Goal: Information Seeking & Learning: Learn about a topic

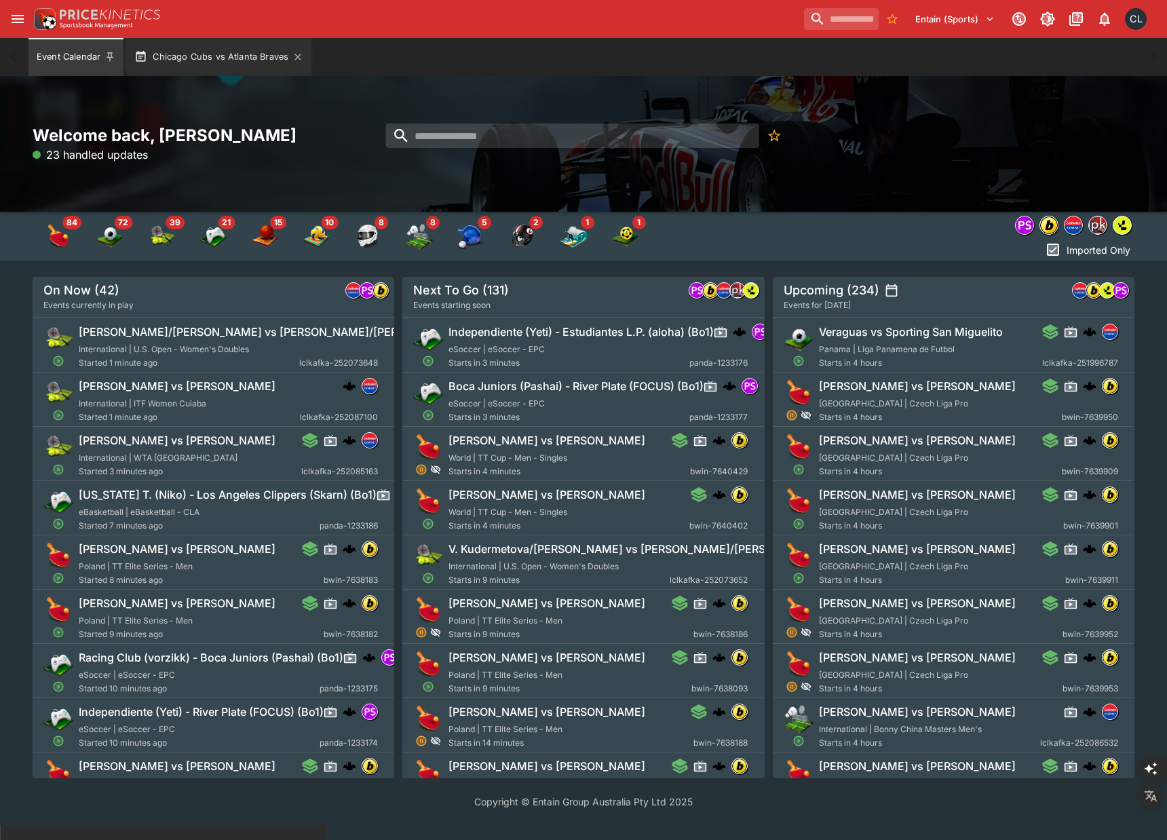
click at [244, 57] on button "Chicago Cubs vs Atlanta Braves" at bounding box center [218, 57] width 185 height 38
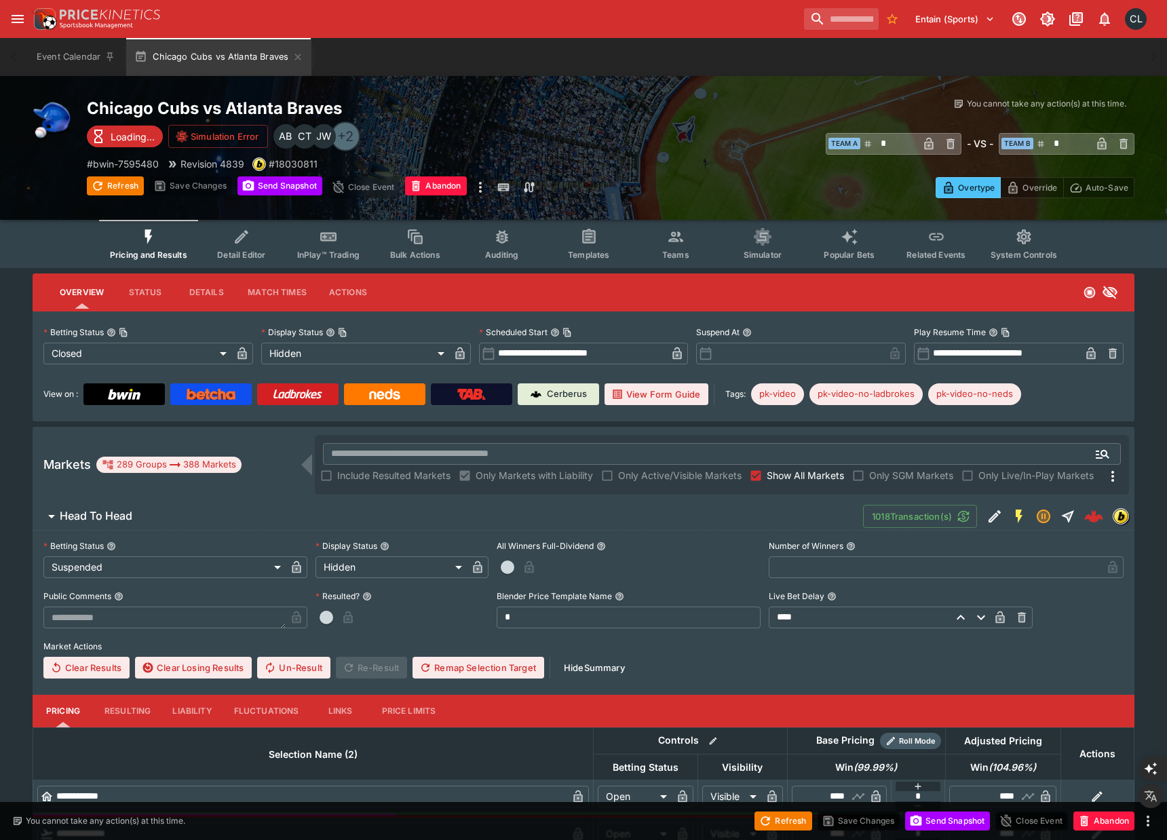
click at [675, 248] on button "Teams" at bounding box center [675, 244] width 87 height 48
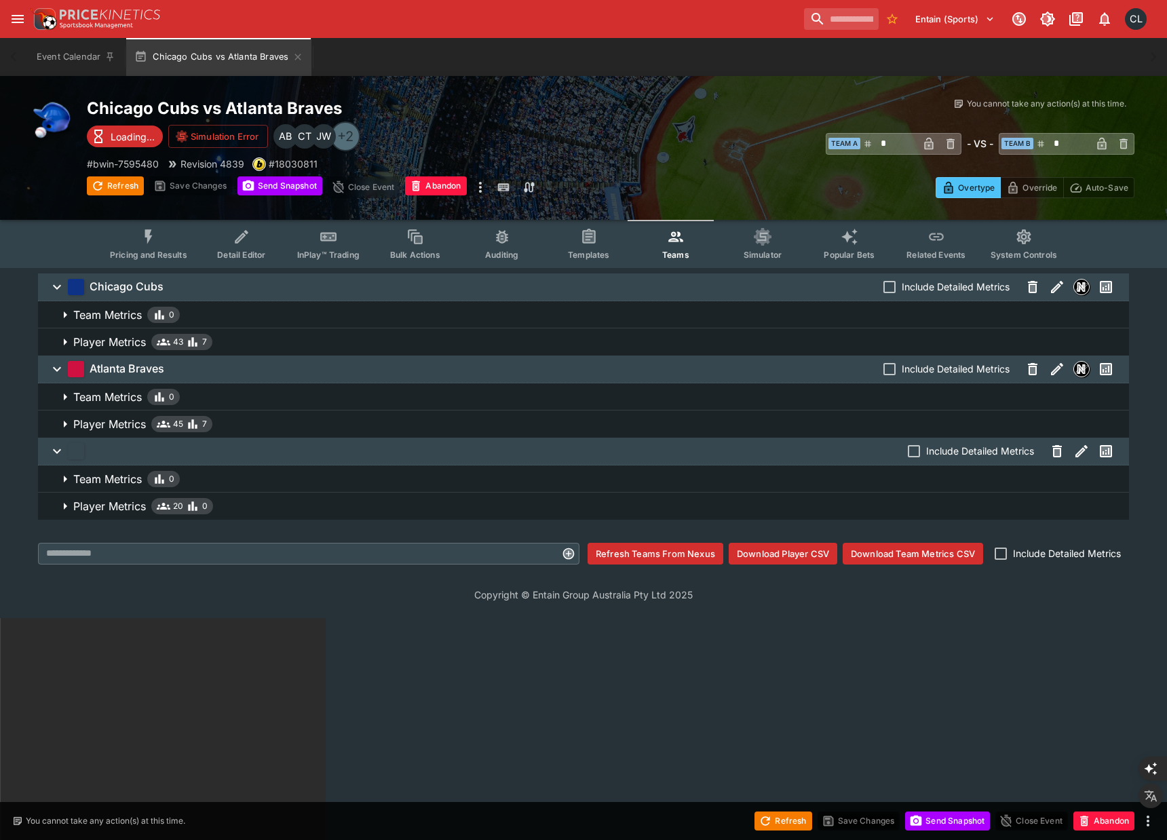
click at [176, 678] on html "Entain (Sports) 1 CL Event Calendar Chicago Cubs vs Atlanta Braves Welcome back…" at bounding box center [583, 729] width 1167 height 1458
click at [1058, 455] on icon "button" at bounding box center [1057, 452] width 5 height 7
click at [197, 186] on button "Save Changes" at bounding box center [190, 185] width 83 height 19
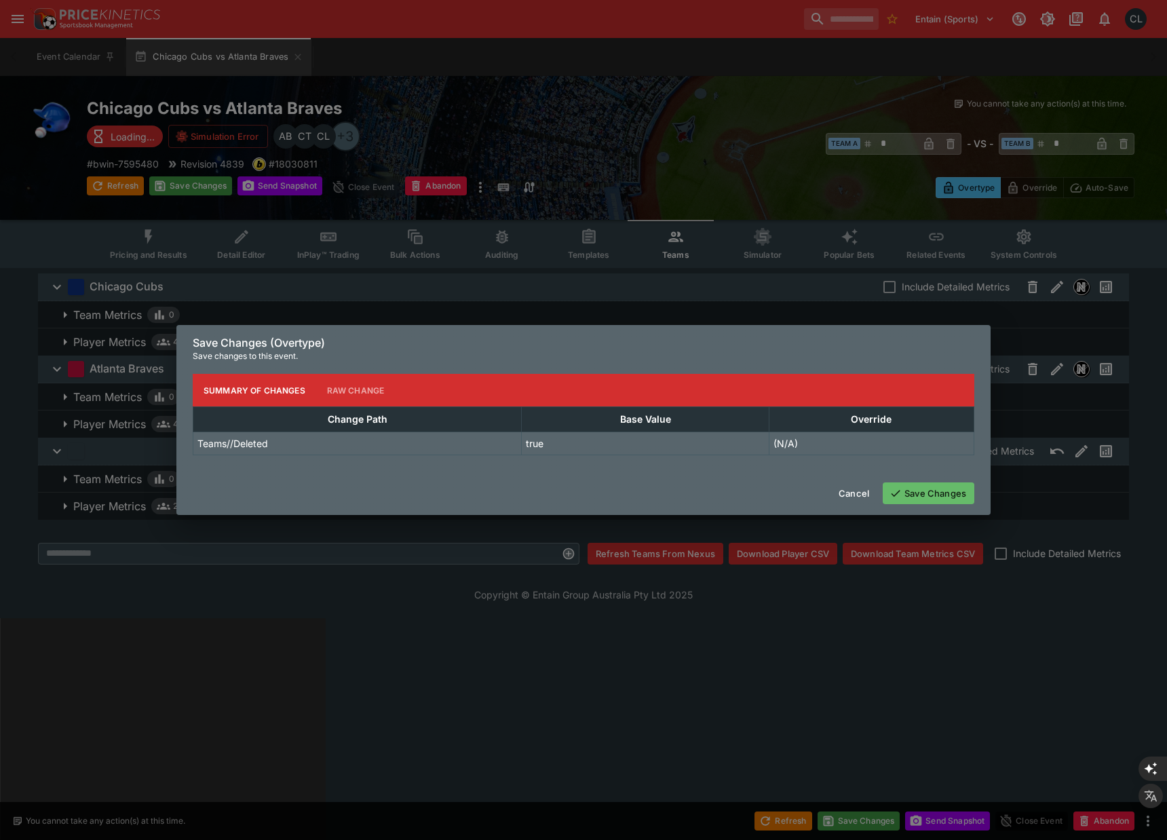
click at [917, 493] on button "Save Changes" at bounding box center [929, 493] width 92 height 22
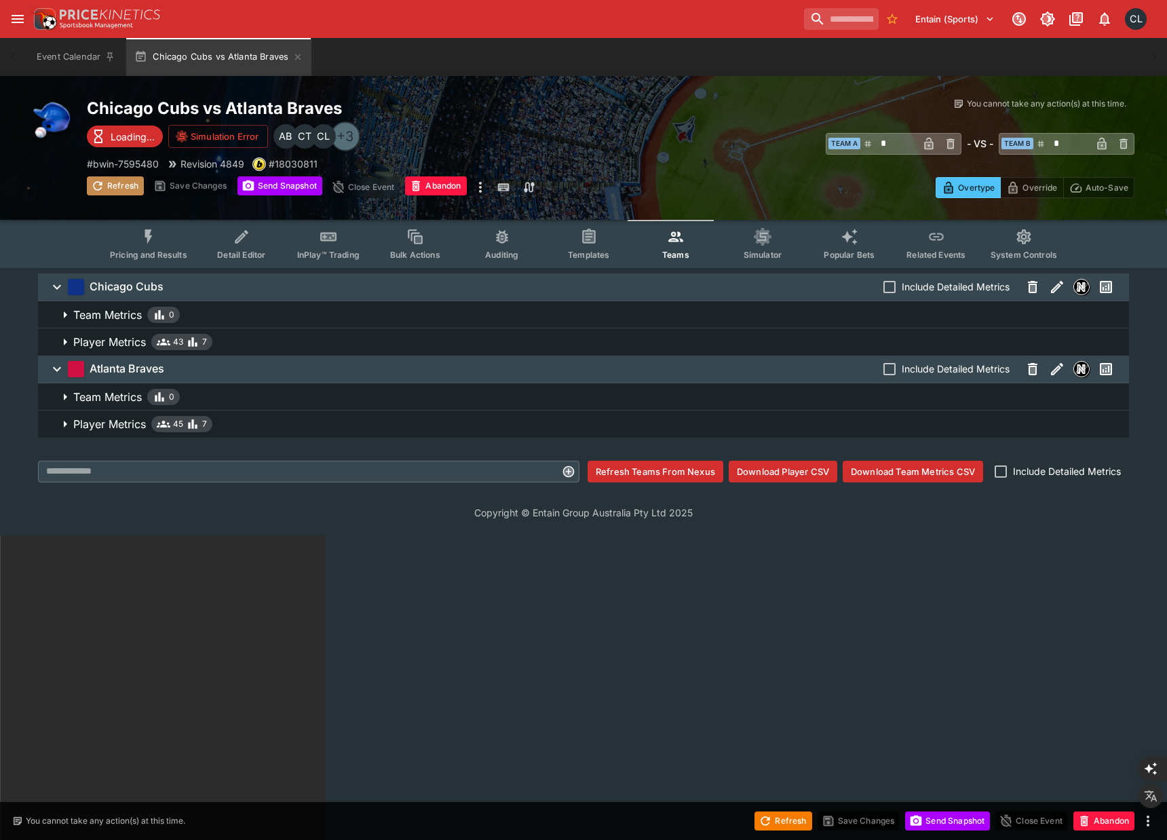
click at [128, 186] on button "Refresh" at bounding box center [115, 185] width 57 height 19
click at [286, 189] on button "Send Snapshot" at bounding box center [280, 185] width 85 height 19
click at [150, 246] on button "Pricing and Results" at bounding box center [148, 244] width 99 height 48
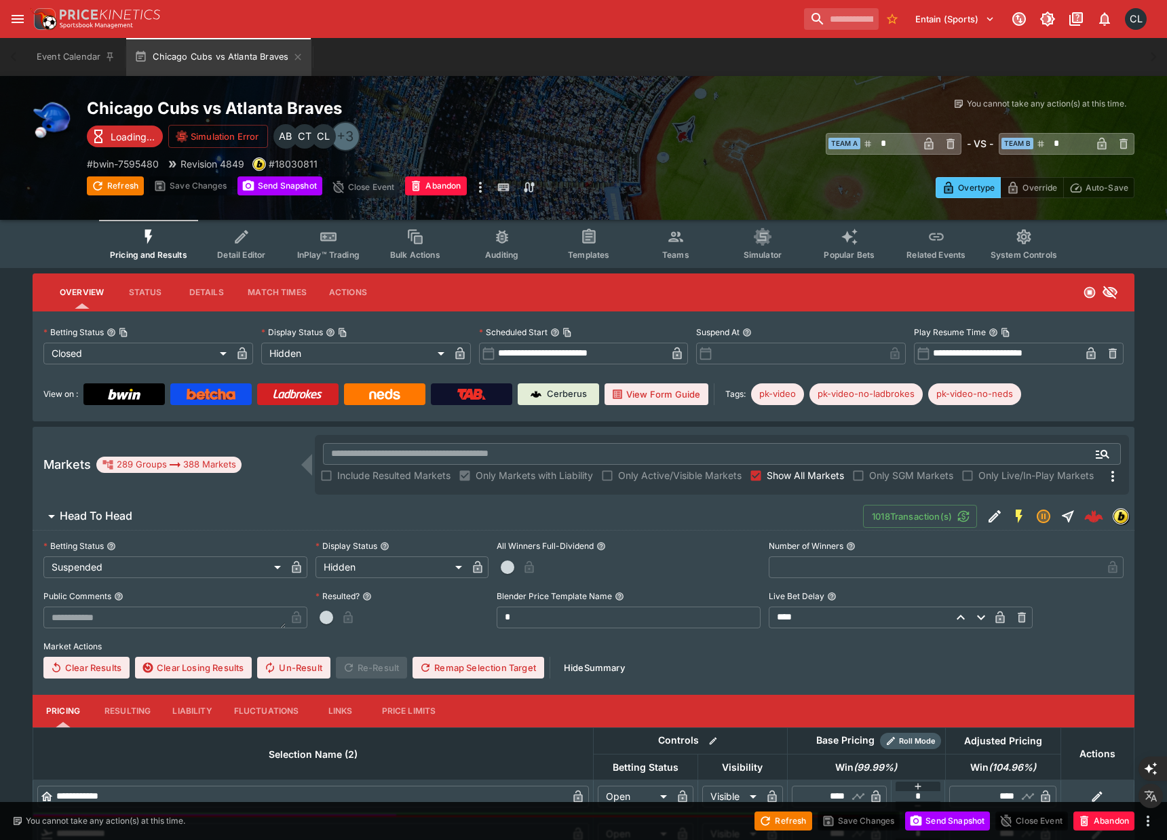
click at [367, 507] on button "Head To Head" at bounding box center [448, 516] width 831 height 27
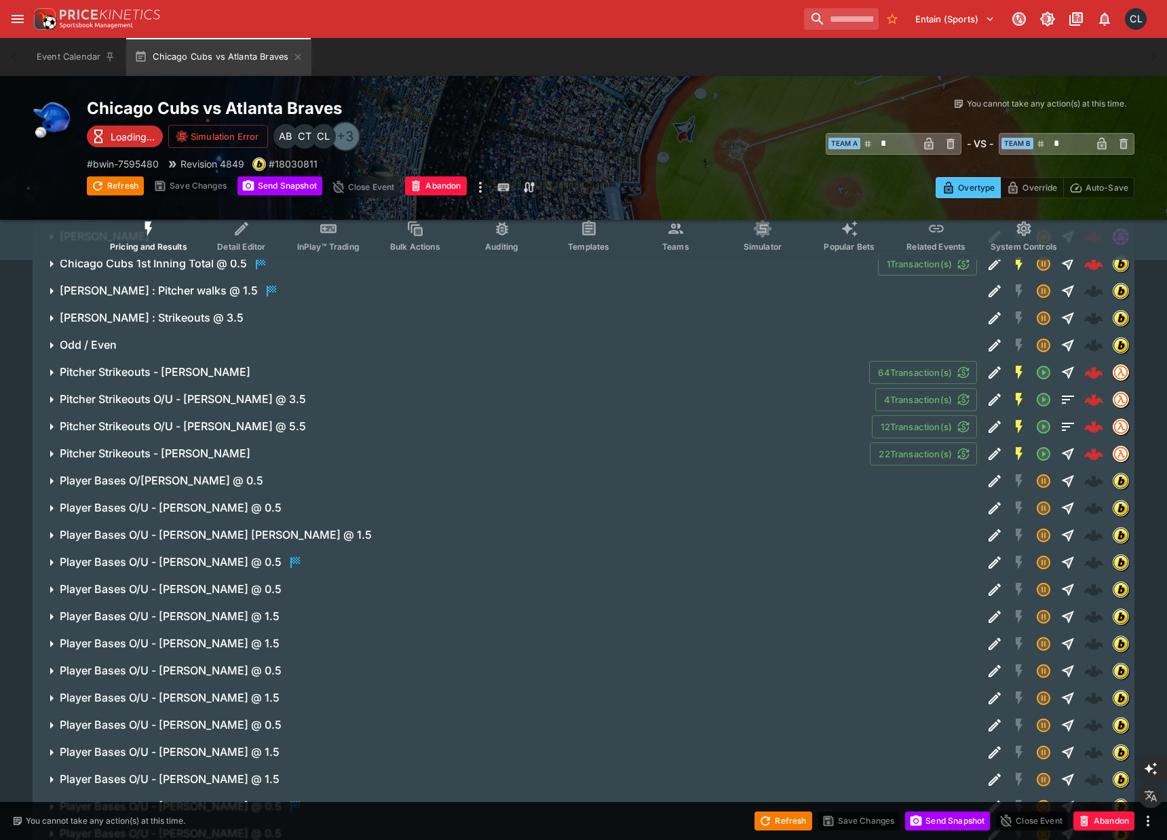
scroll to position [793, 0]
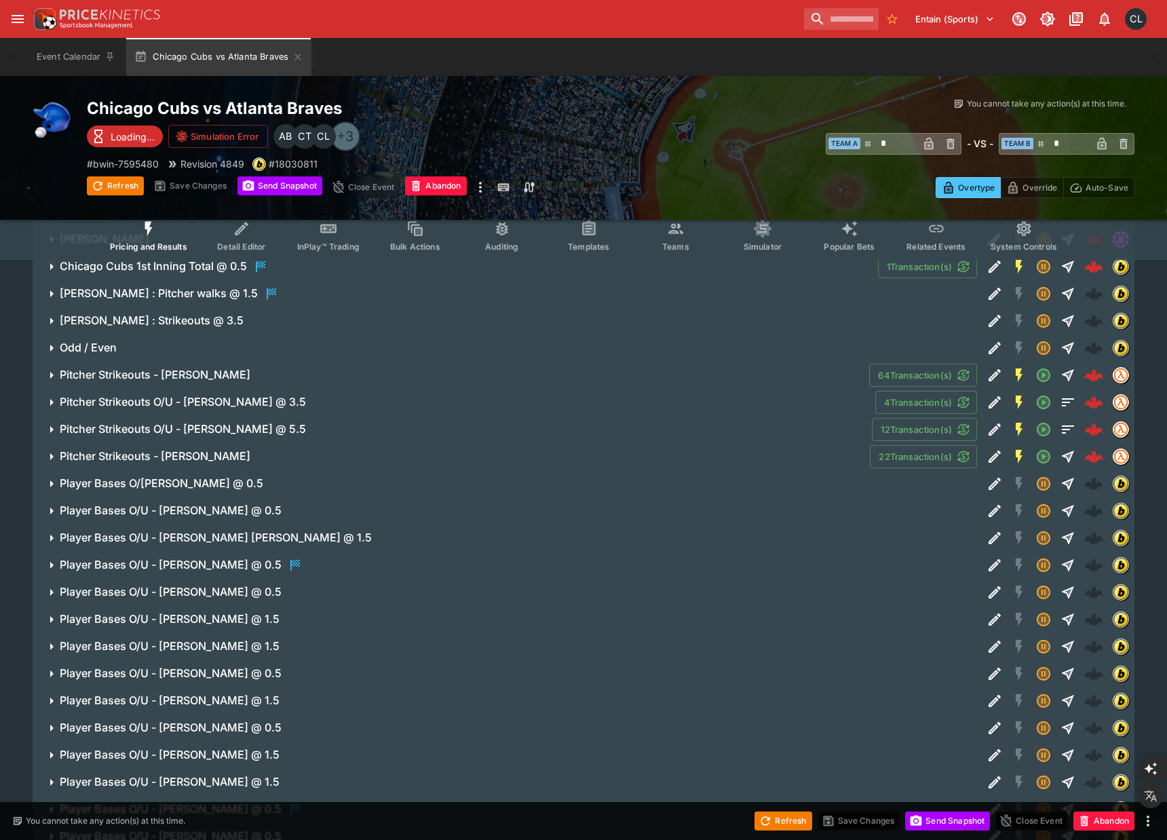
click at [615, 372] on span "Pitcher Strikeouts - [PERSON_NAME]" at bounding box center [459, 375] width 799 height 14
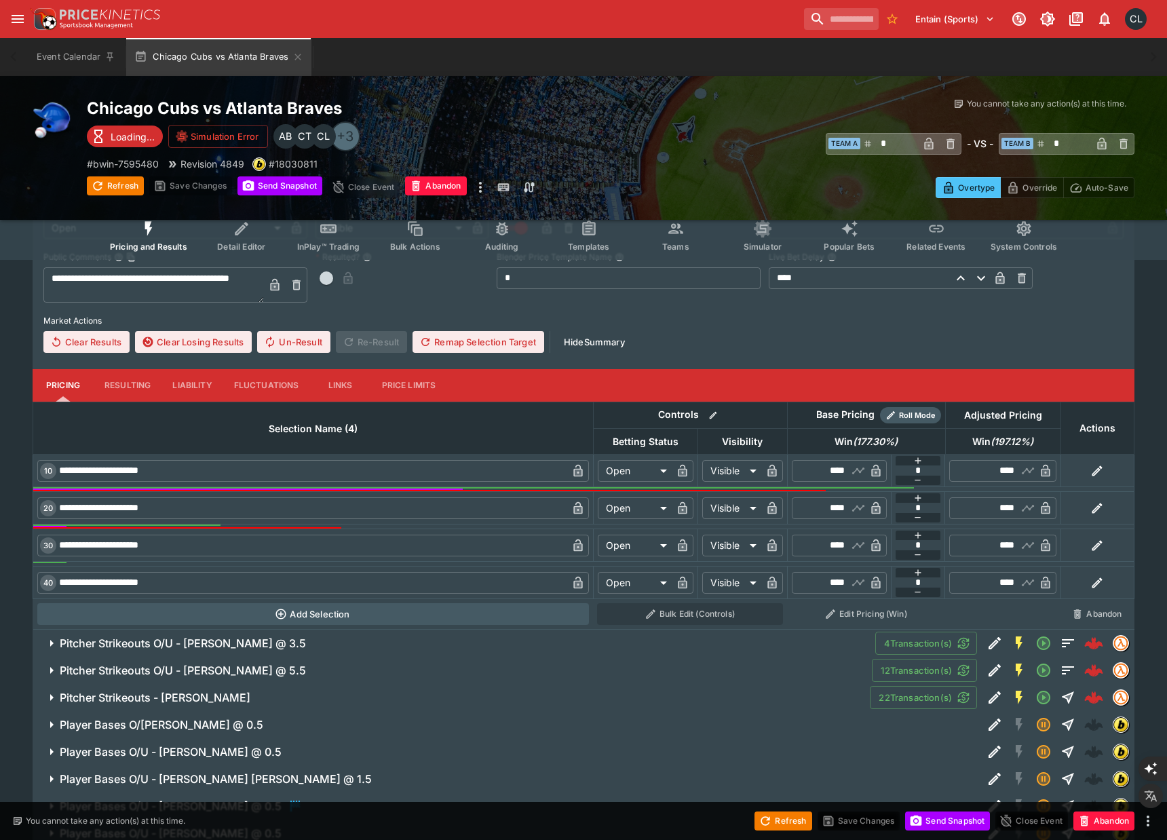
scroll to position [987, 0]
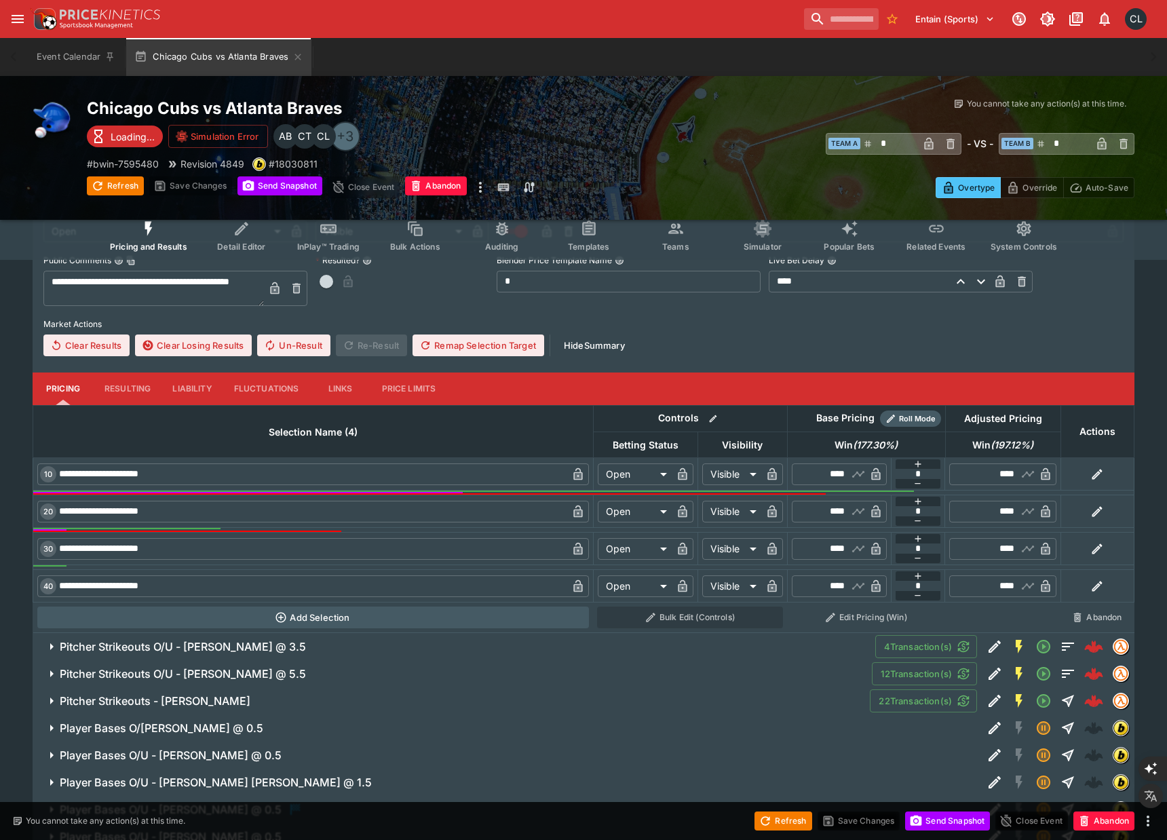
click at [337, 392] on button "Links" at bounding box center [340, 389] width 61 height 33
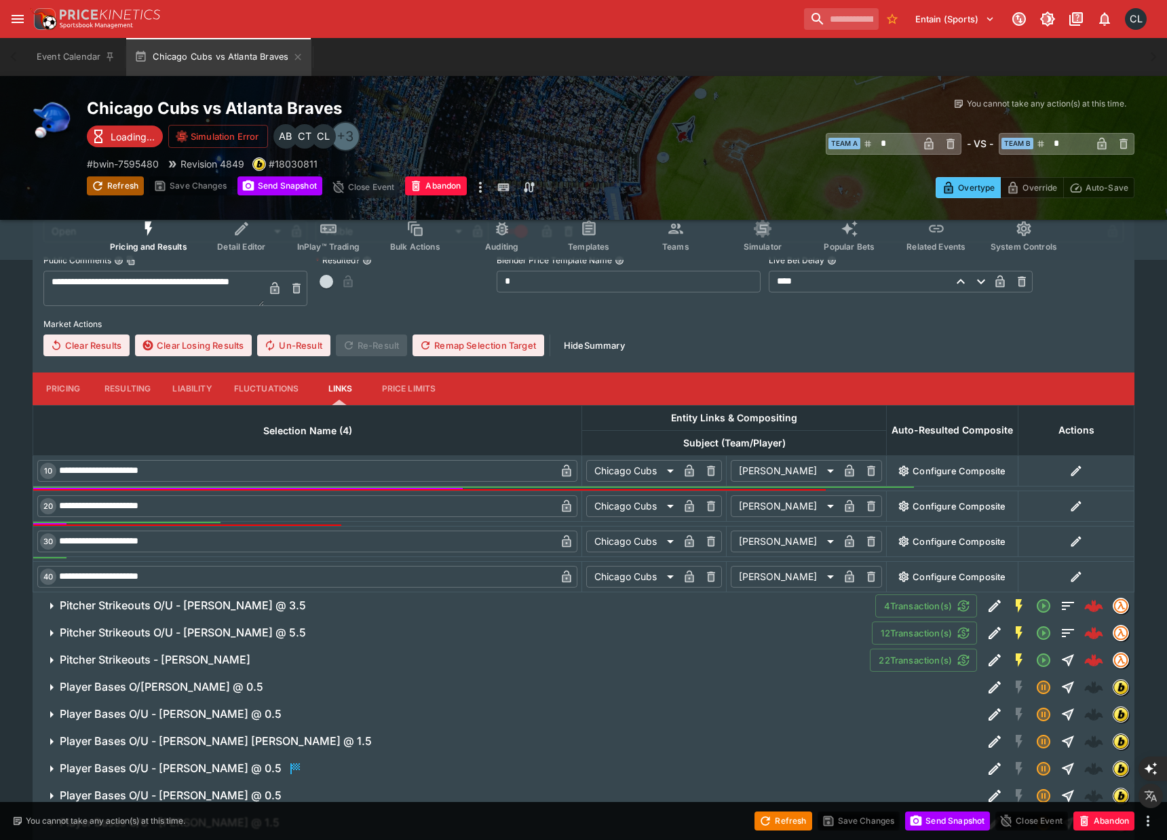
click at [113, 188] on button "Refresh" at bounding box center [115, 185] width 57 height 19
click at [248, 606] on h6 "Pitcher Strikeouts O/U - [PERSON_NAME] @ 3.5" at bounding box center [183, 606] width 246 height 14
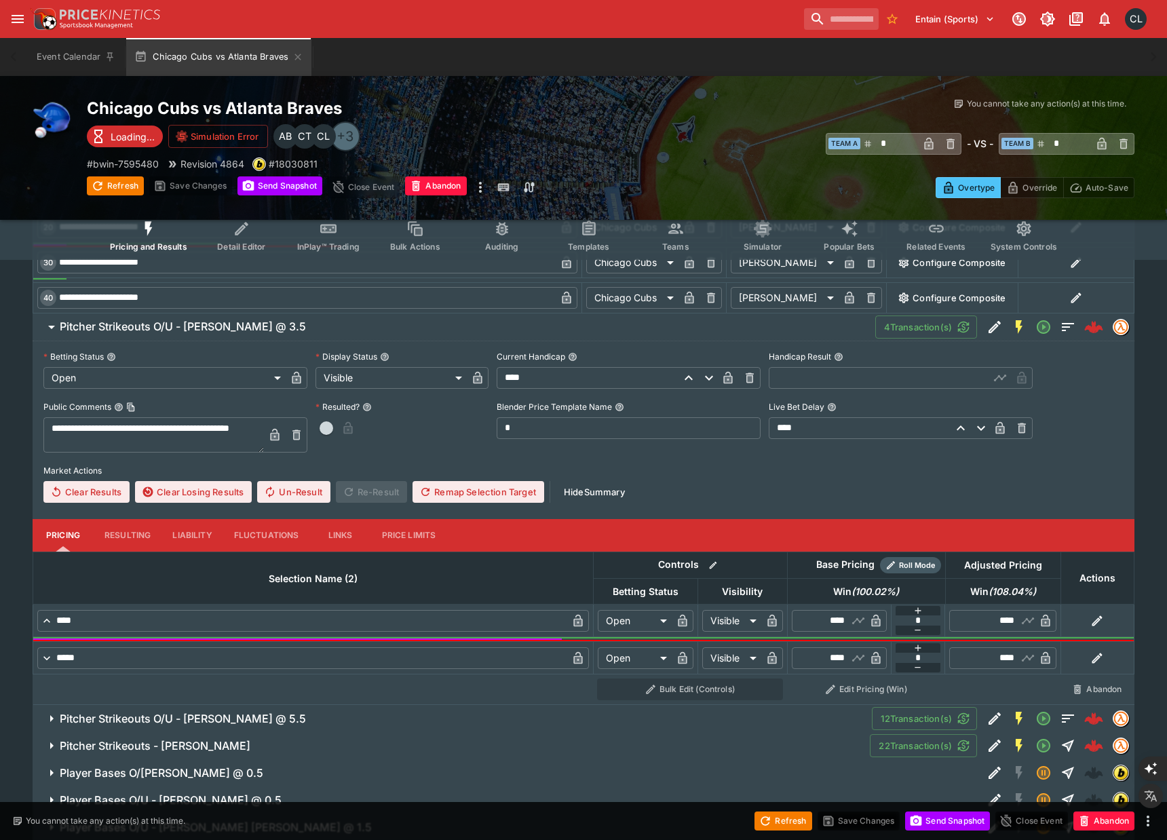
scroll to position [1435, 0]
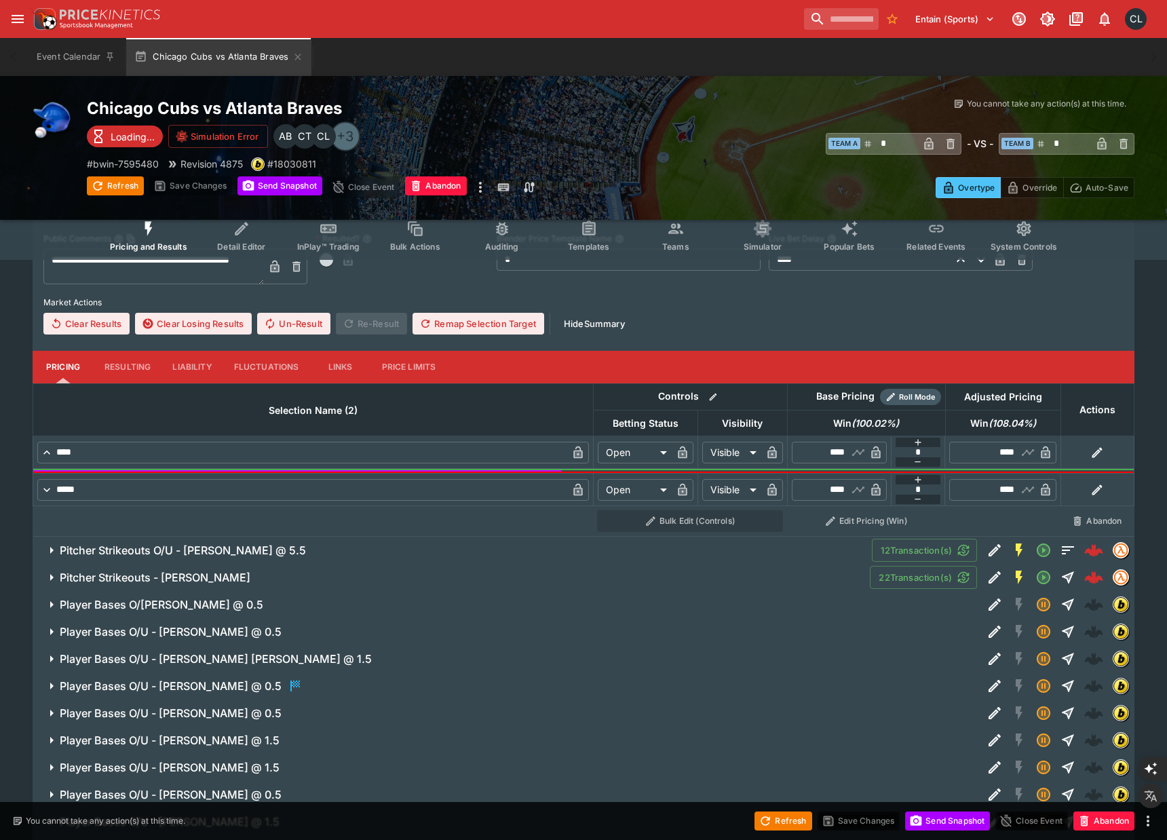
click at [259, 556] on h6 "Pitcher Strikeouts O/U - [PERSON_NAME] @ 5.5" at bounding box center [183, 551] width 246 height 14
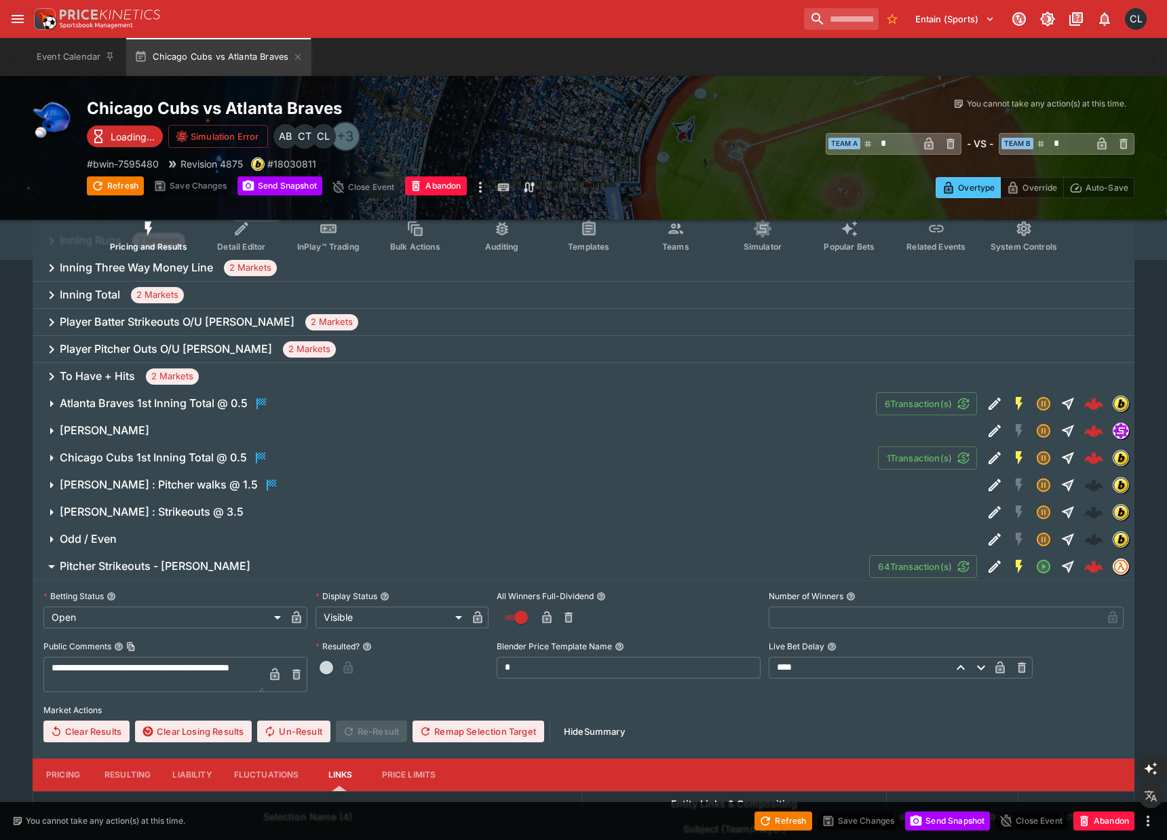
scroll to position [0, 0]
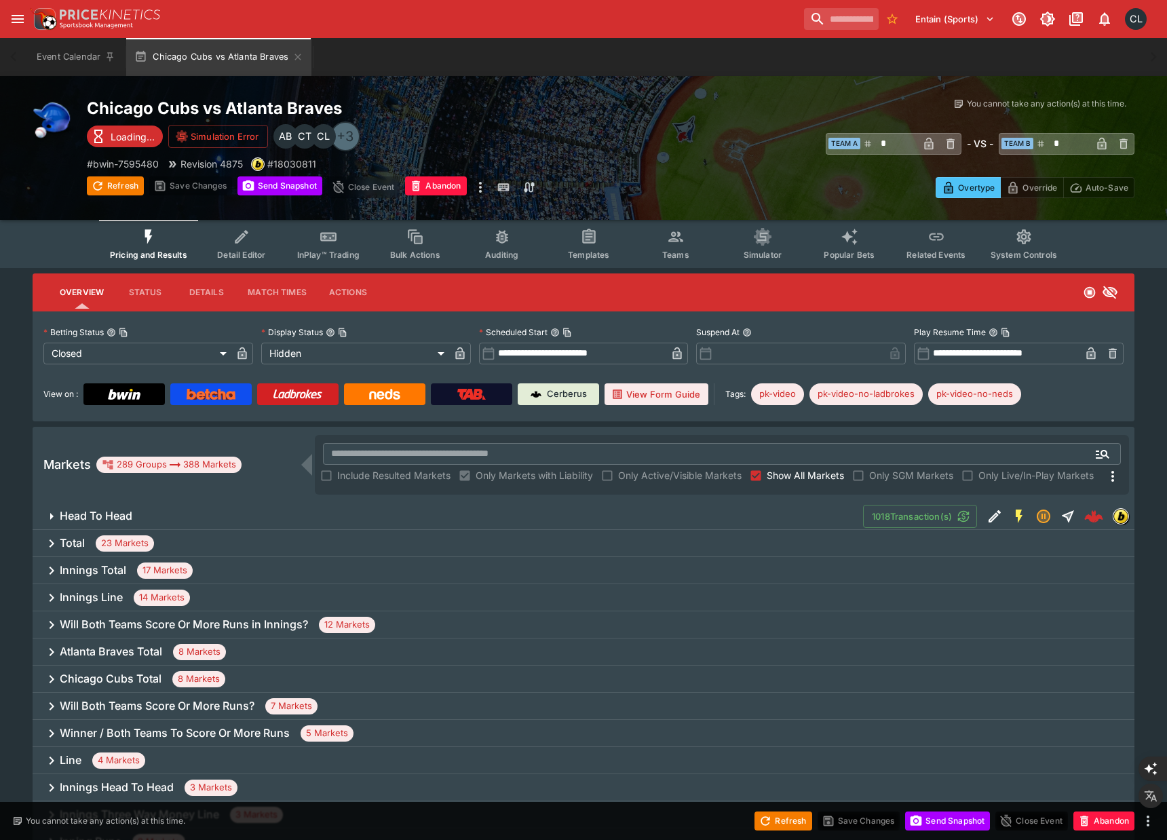
click at [243, 241] on icon "Event type filters" at bounding box center [242, 237] width 18 height 18
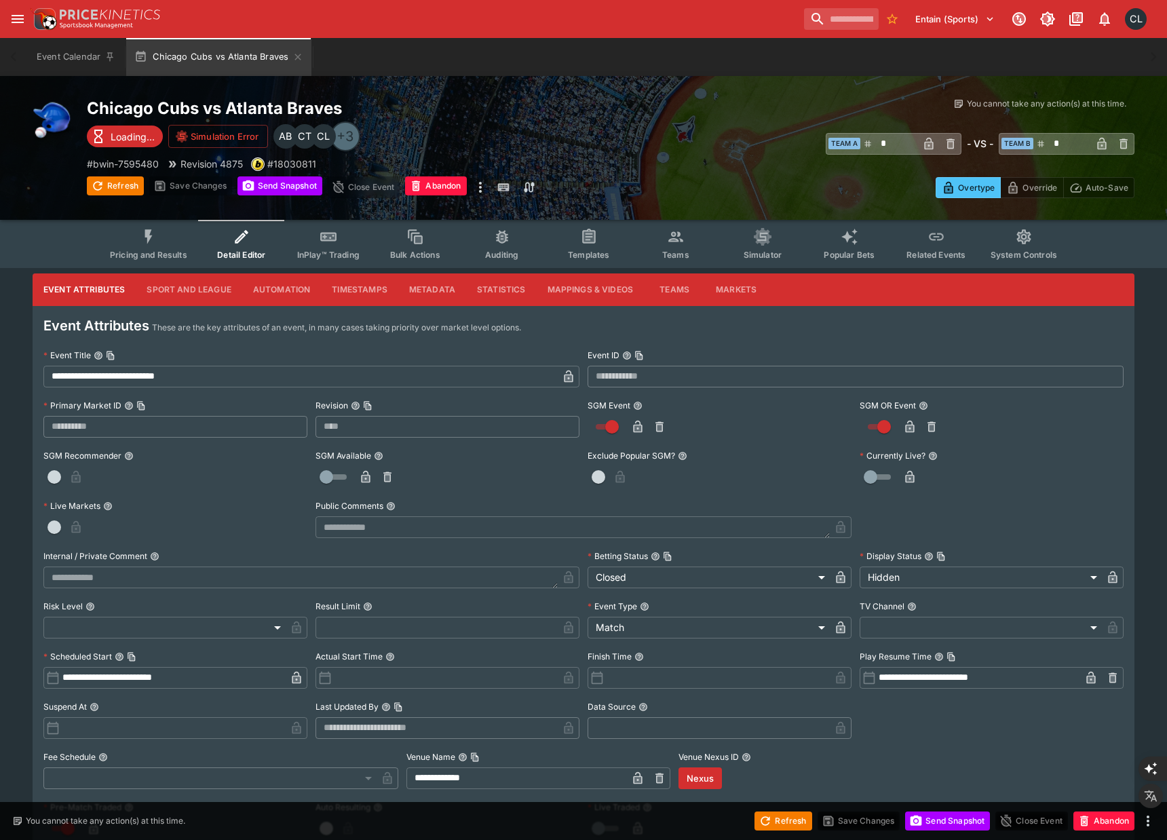
click at [692, 253] on button "Teams" at bounding box center [675, 244] width 87 height 48
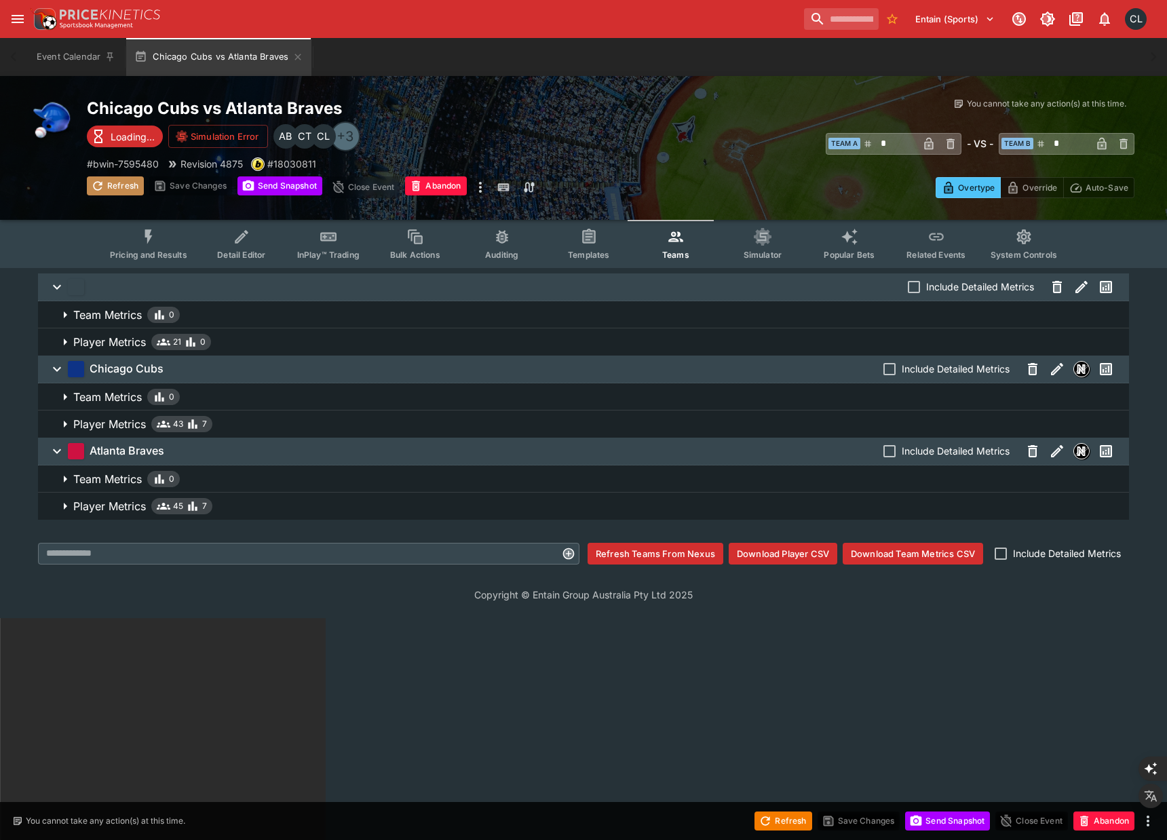
click at [104, 187] on icon "button" at bounding box center [98, 186] width 14 height 14
click at [254, 644] on html "Entain (Sports) 1 CL Event Calendar Chicago Cubs vs Atlanta Braves Welcome back…" at bounding box center [583, 729] width 1167 height 1458
click at [1083, 456] on icon "button" at bounding box center [1082, 451] width 16 height 16
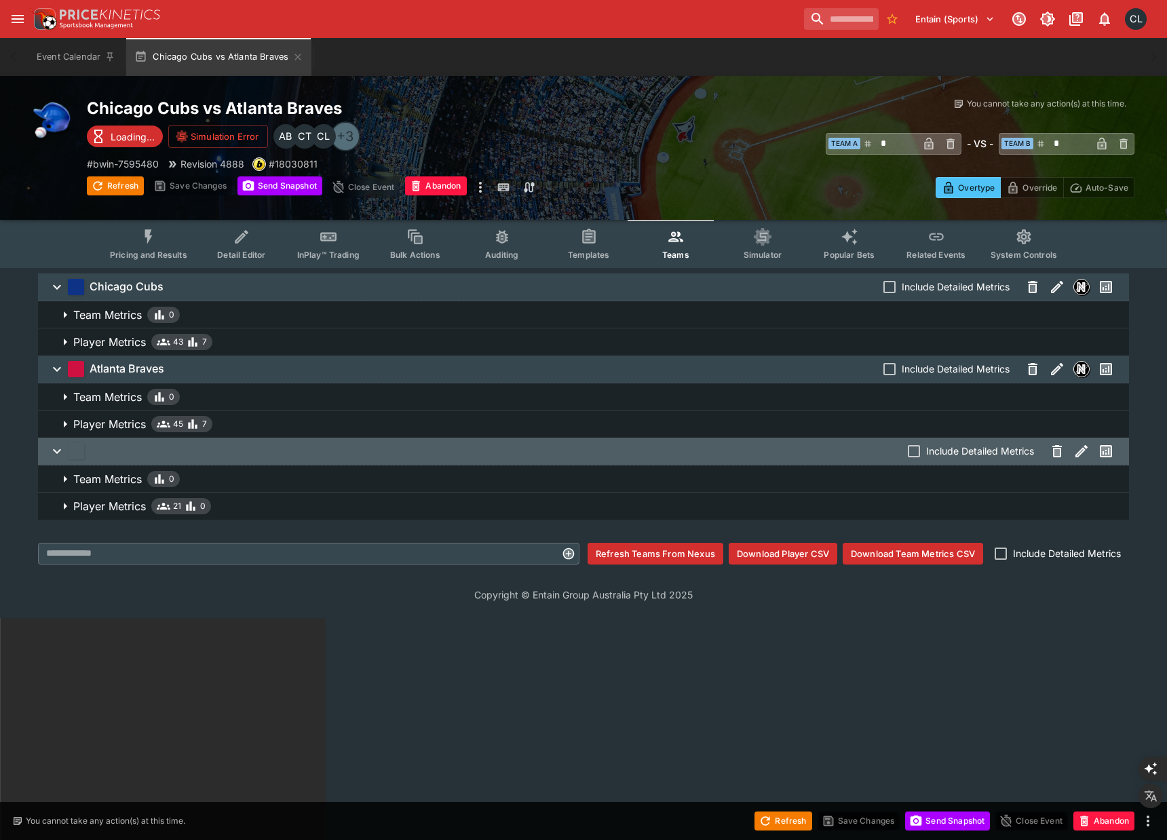
click at [289, 715] on html "Entain (Sports) 1 CL Event Calendar Chicago Cubs vs Atlanta Braves Welcome back…" at bounding box center [583, 729] width 1167 height 1458
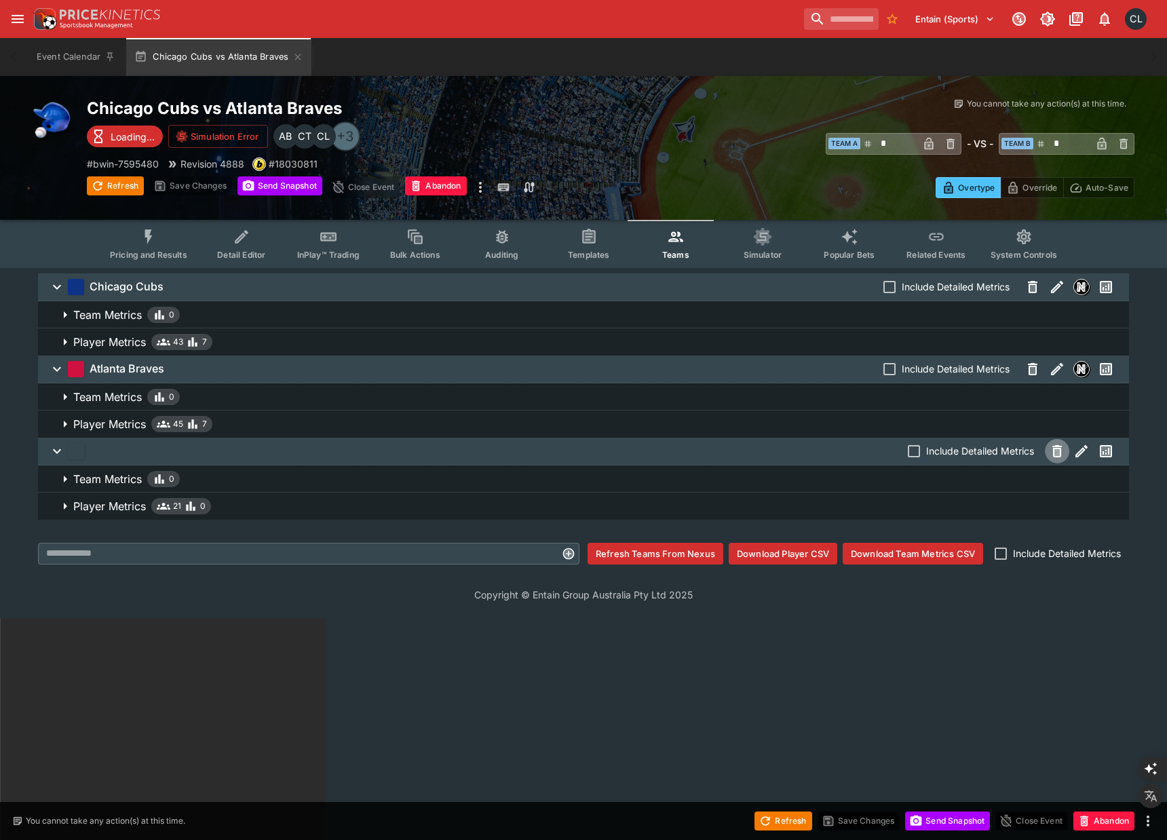
click at [1058, 453] on icon "button" at bounding box center [1057, 452] width 5 height 7
click at [197, 187] on button "Save Changes" at bounding box center [190, 185] width 83 height 19
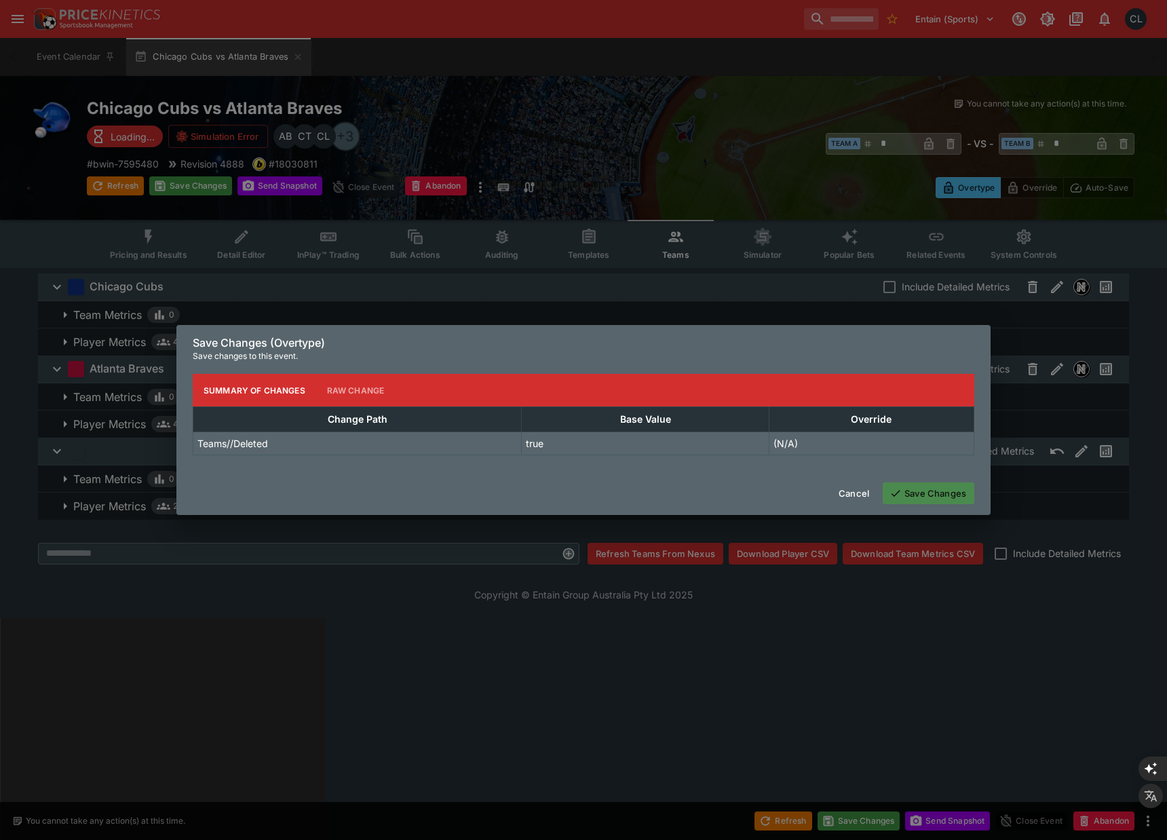
click at [906, 495] on button "Save Changes" at bounding box center [929, 493] width 92 height 22
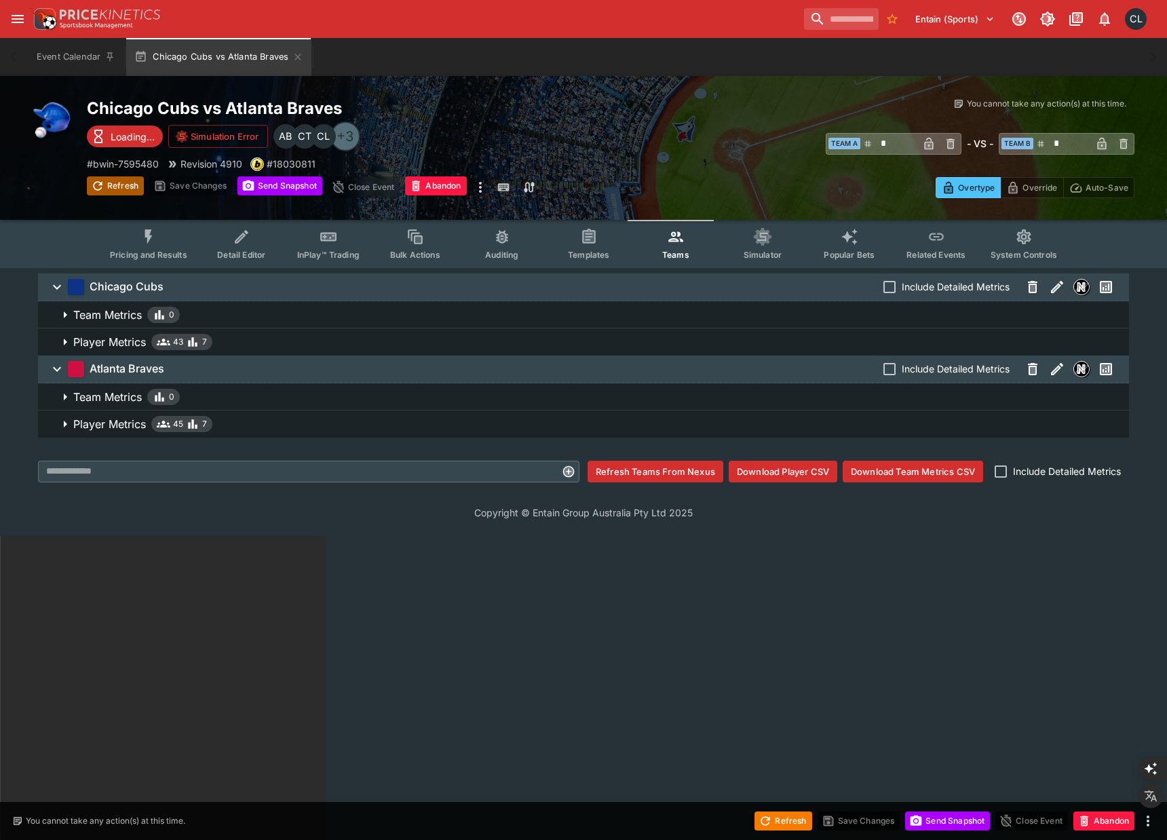
click at [121, 186] on button "Refresh" at bounding box center [115, 185] width 57 height 19
click at [264, 190] on button "Send Snapshot" at bounding box center [280, 185] width 85 height 19
click at [112, 190] on button "Refresh" at bounding box center [115, 185] width 57 height 19
click at [166, 251] on span "Pricing and Results" at bounding box center [148, 255] width 77 height 10
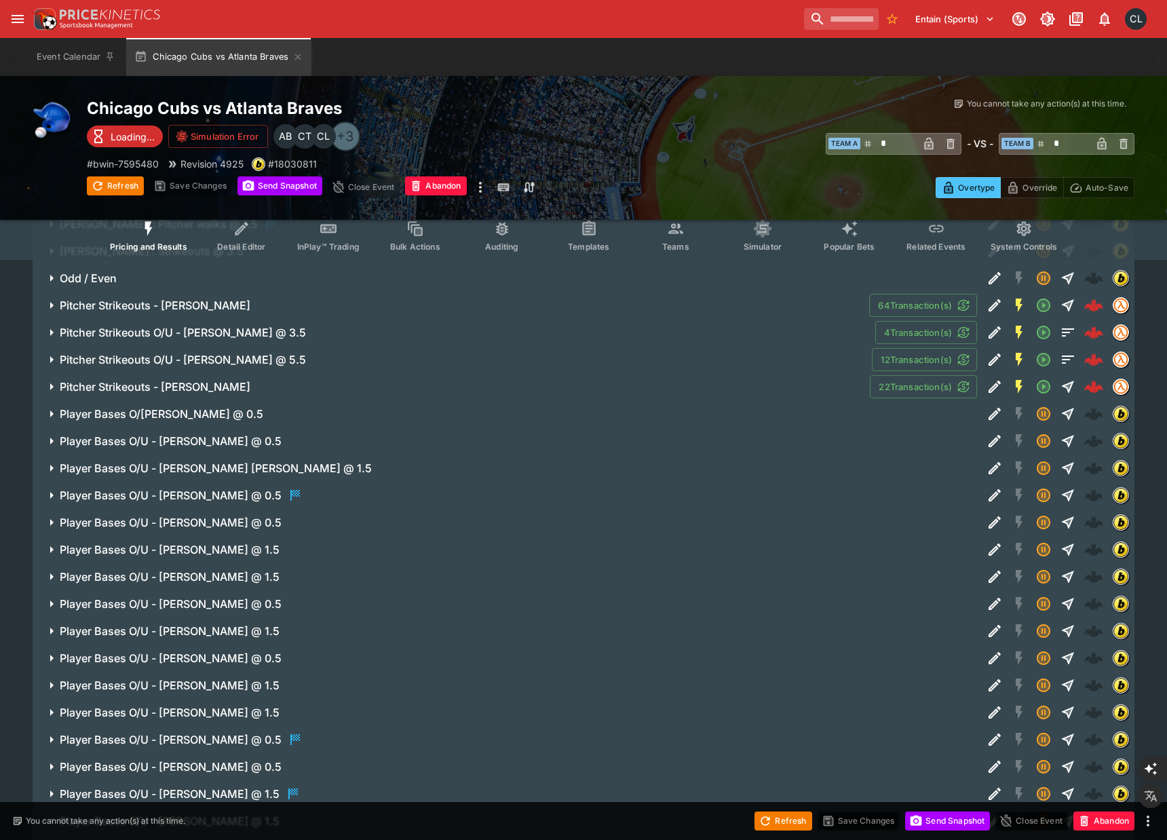
scroll to position [1060, 0]
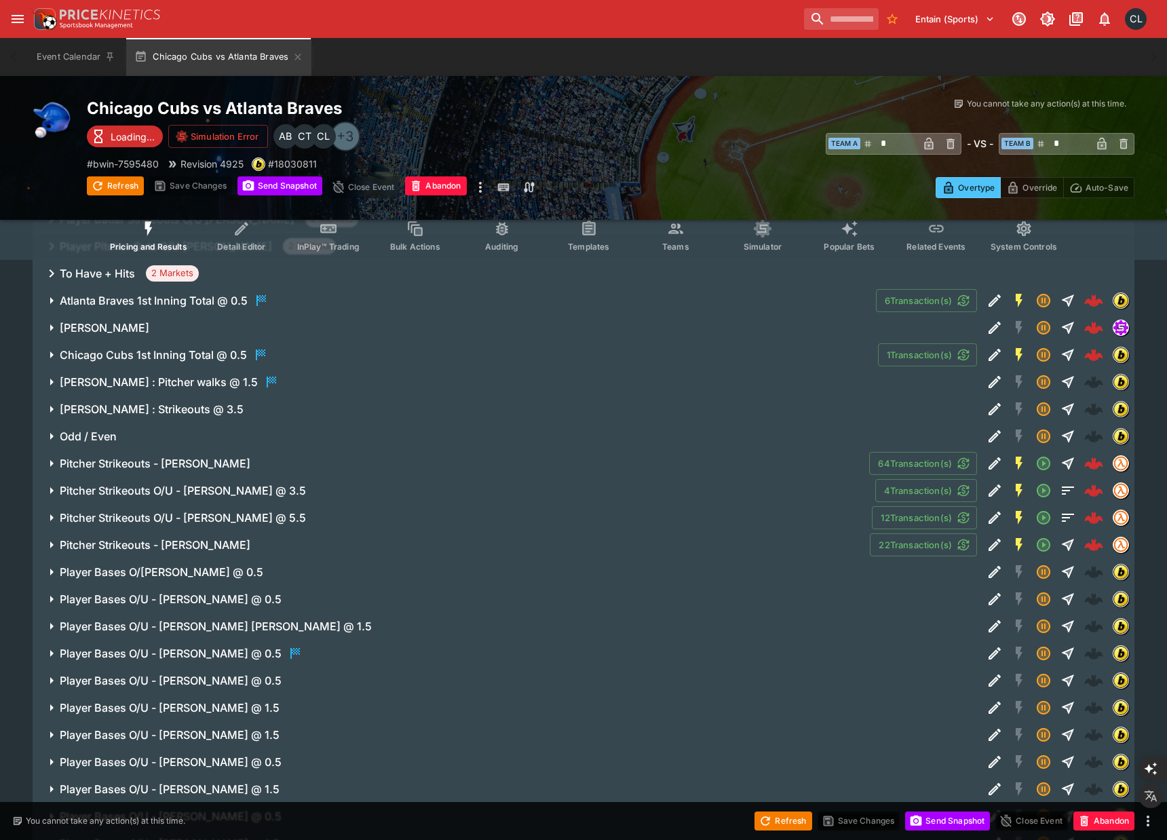
click at [780, 465] on span "Pitcher Strikeouts - [PERSON_NAME]" at bounding box center [459, 464] width 799 height 14
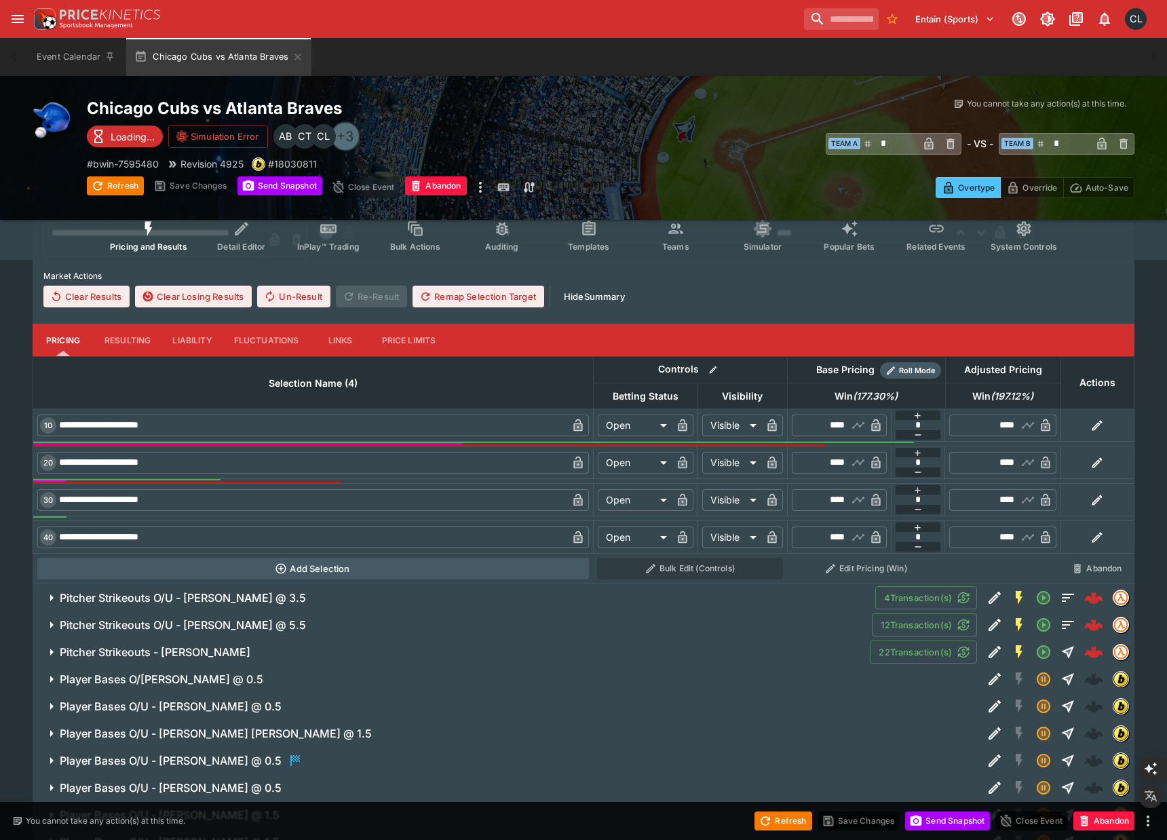
scroll to position [1408, 0]
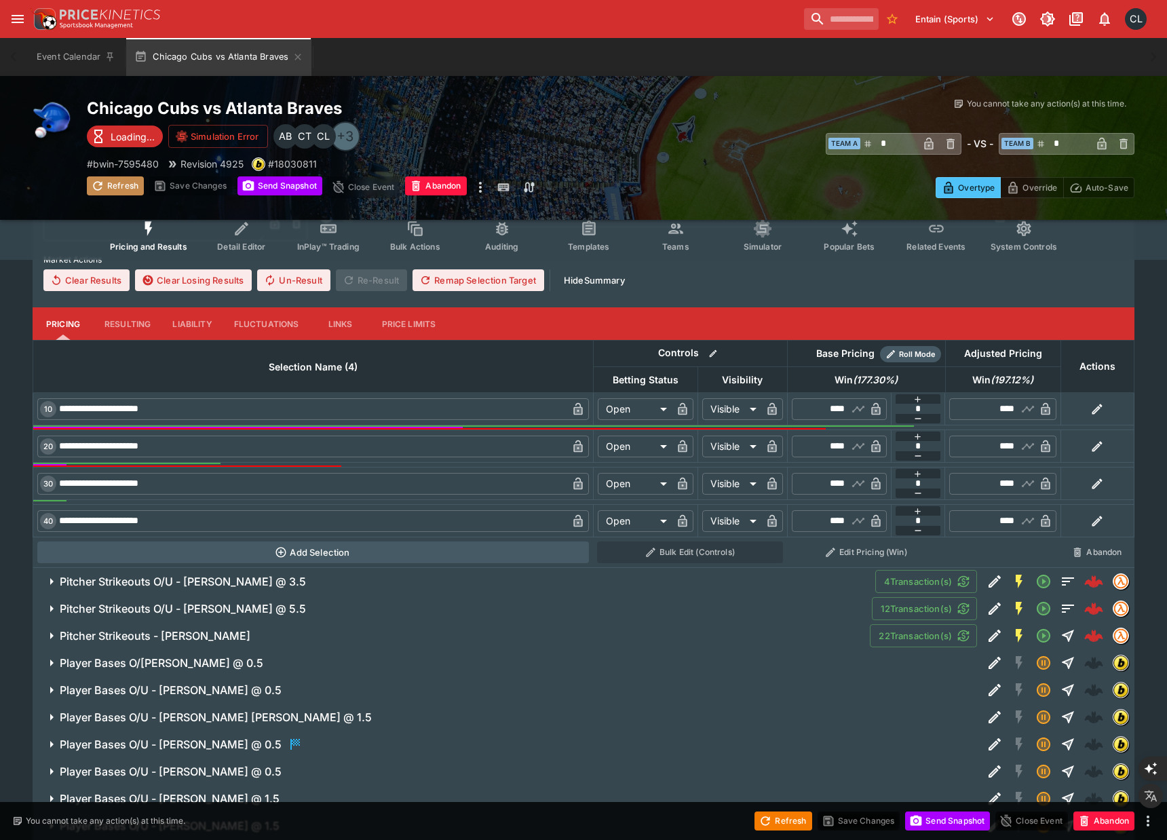
click at [120, 193] on button "Refresh" at bounding box center [115, 185] width 57 height 19
click at [693, 250] on button "Teams" at bounding box center [675, 236] width 87 height 48
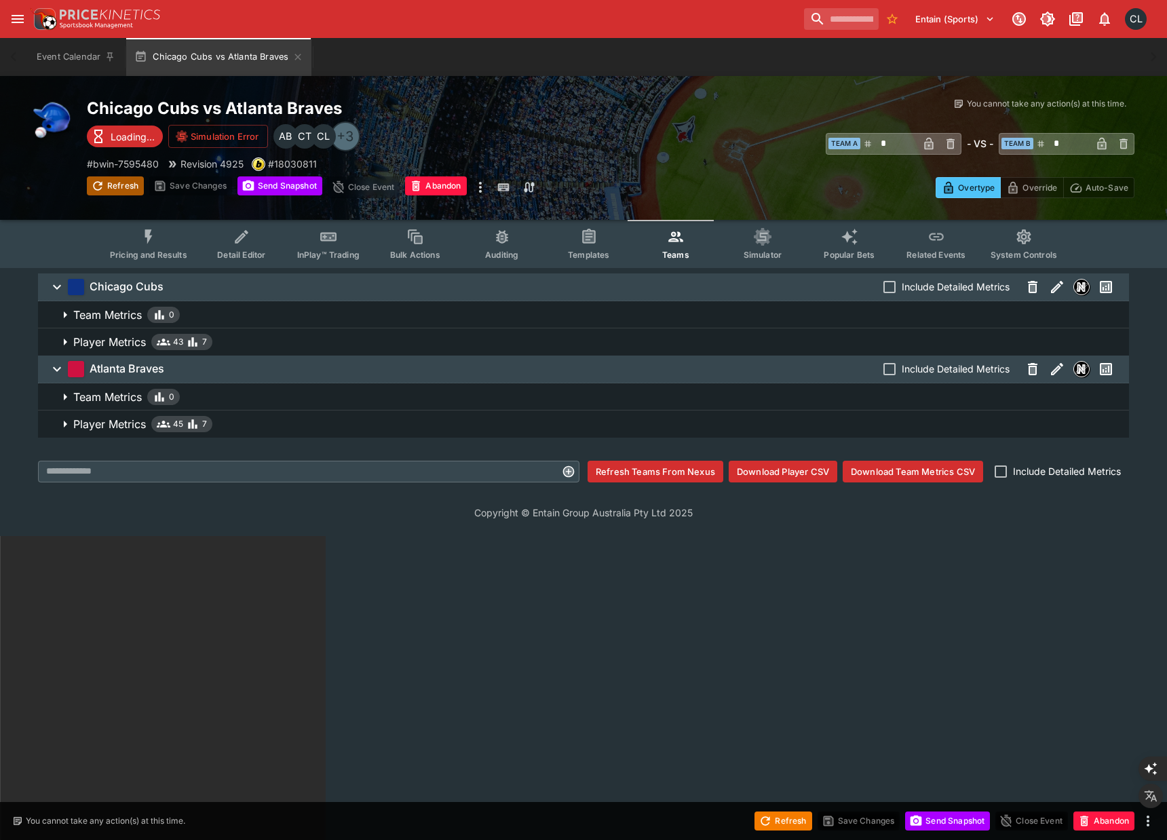
click at [128, 186] on button "Refresh" at bounding box center [115, 185] width 57 height 19
click at [287, 188] on button "Send Snapshot" at bounding box center [280, 185] width 85 height 19
click at [121, 187] on button "Refresh" at bounding box center [115, 185] width 57 height 19
click at [142, 250] on span "Pricing and Results" at bounding box center [148, 255] width 77 height 10
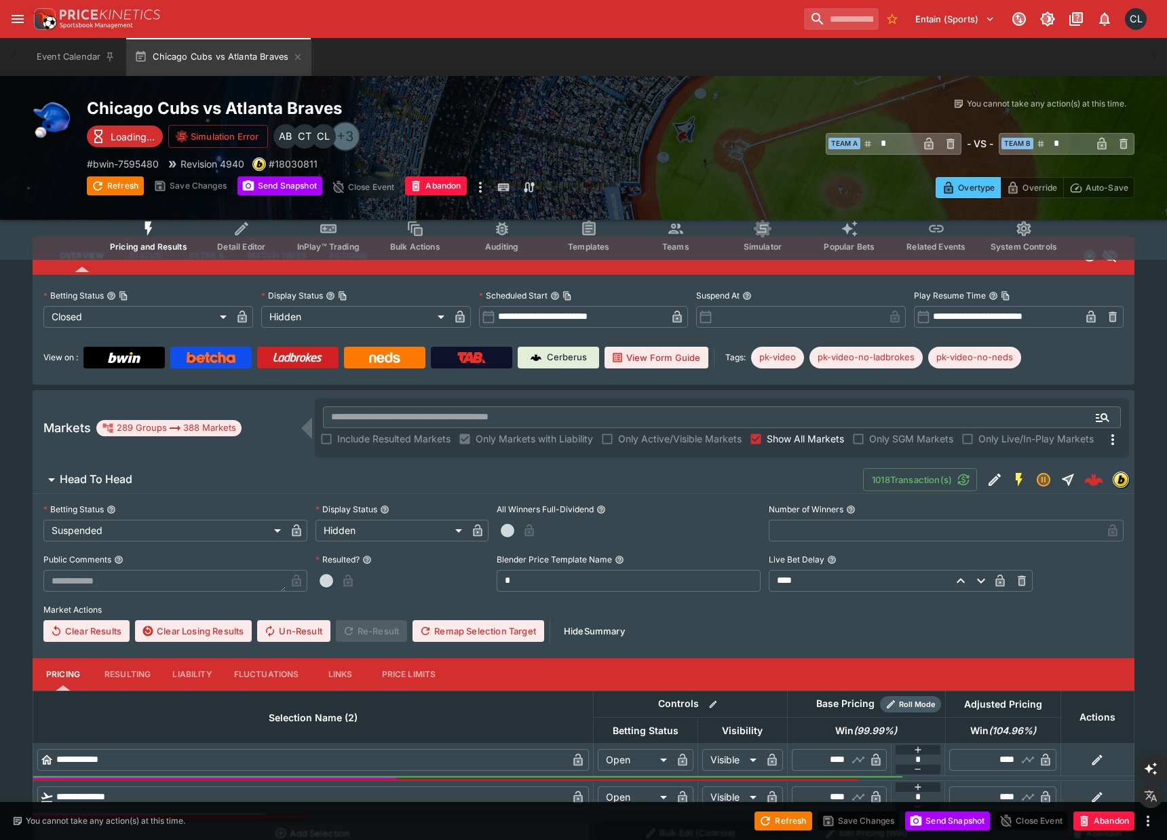
scroll to position [30, 0]
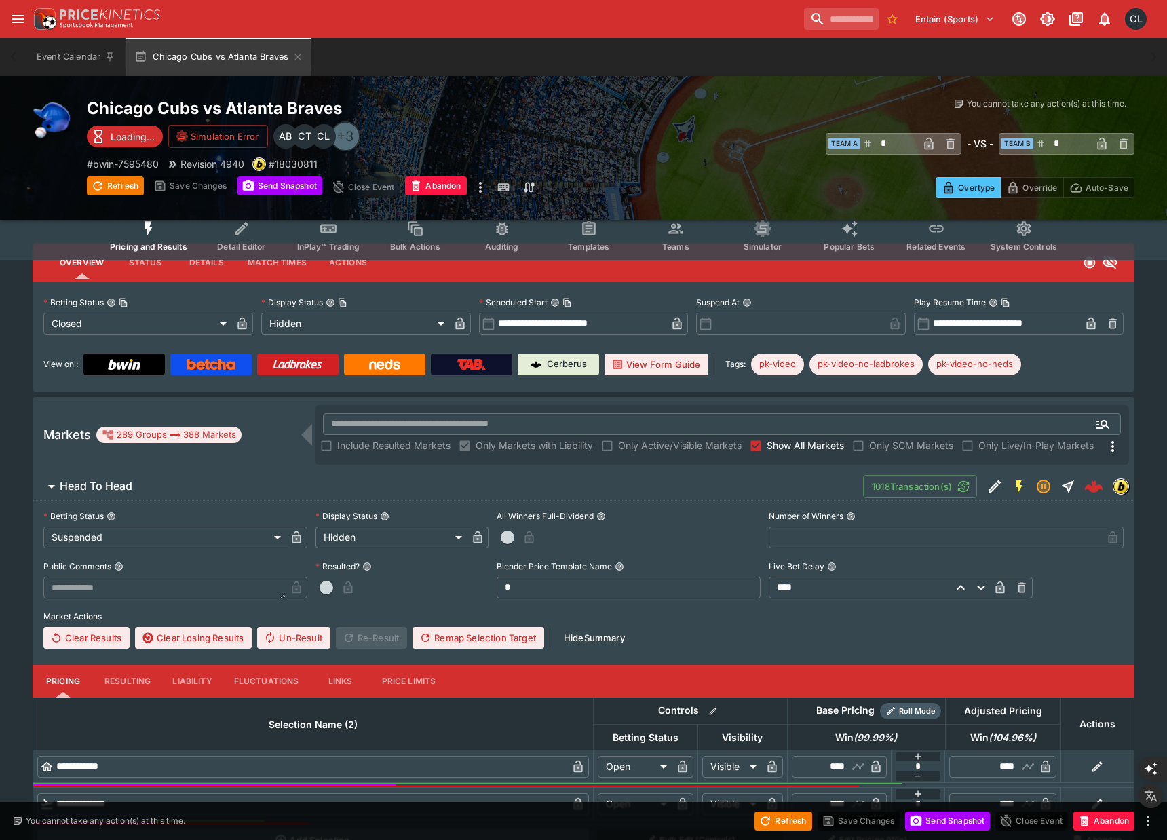
click at [622, 480] on span "Head To Head" at bounding box center [456, 486] width 793 height 14
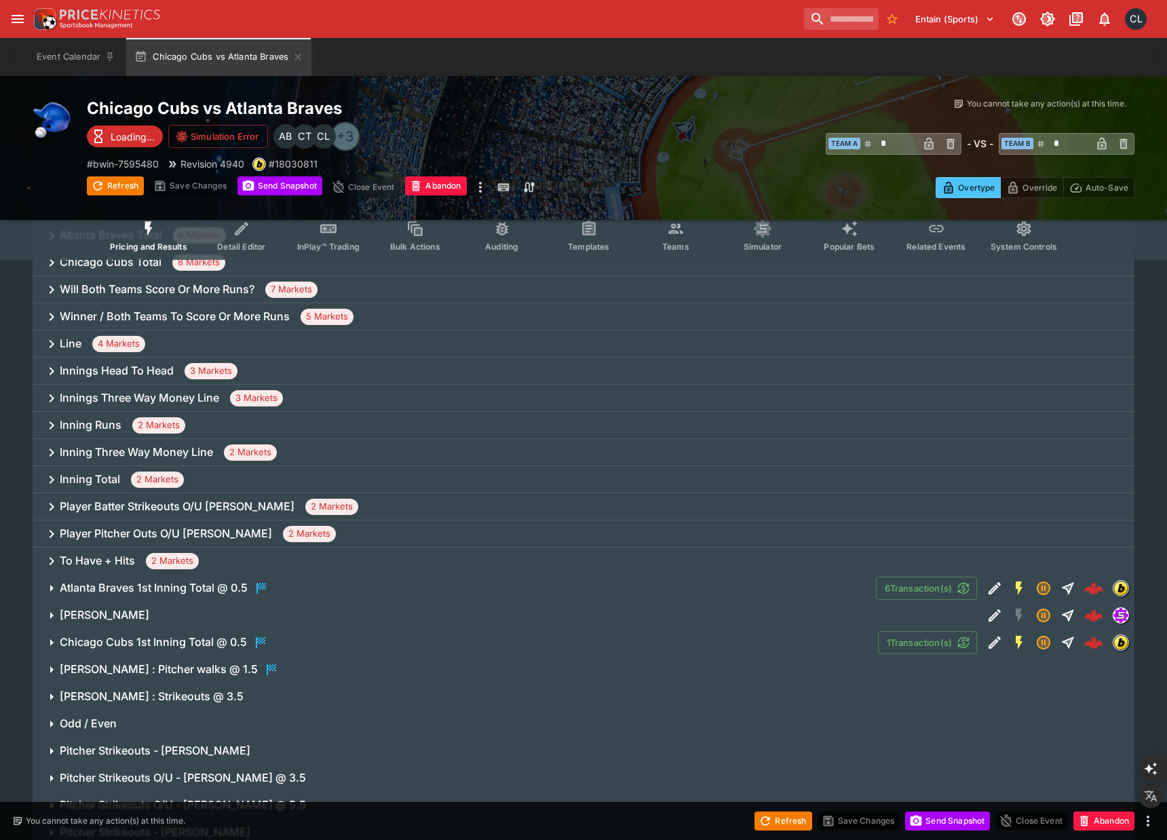
scroll to position [553, 0]
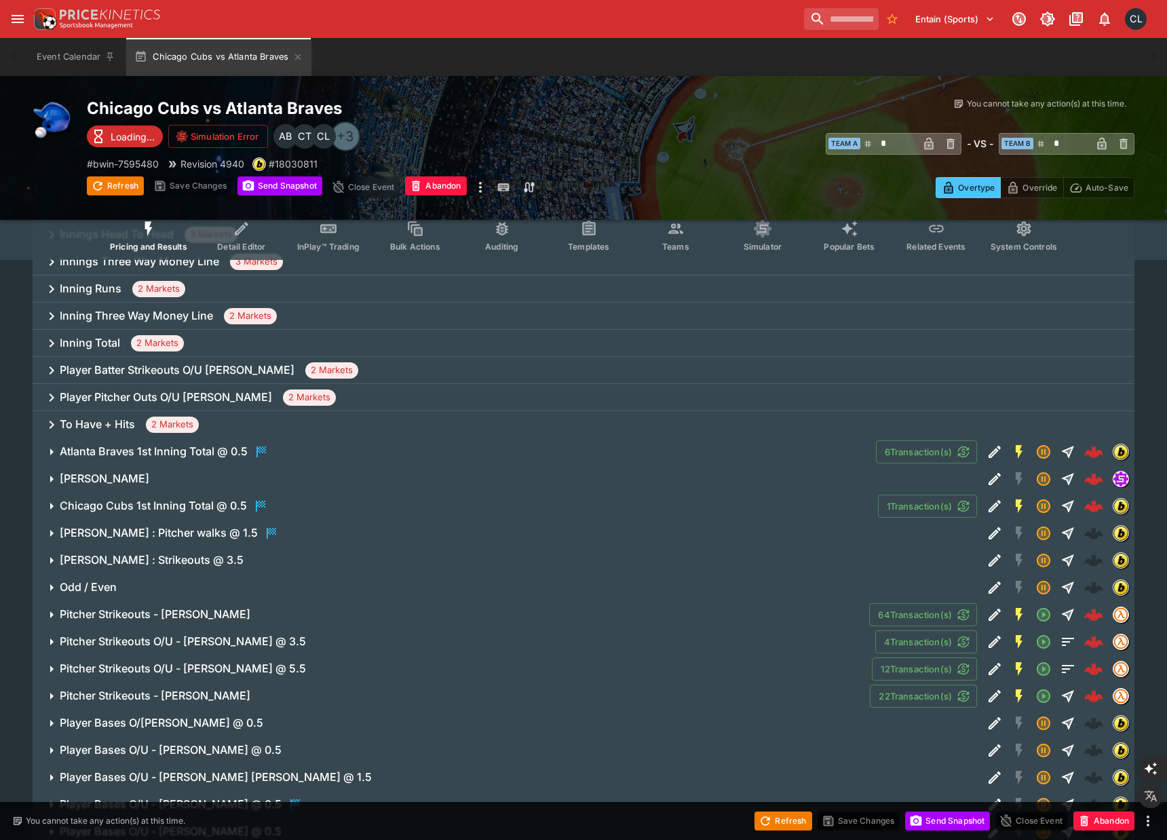
click at [567, 611] on span "Pitcher Strikeouts - [PERSON_NAME]" at bounding box center [459, 614] width 799 height 14
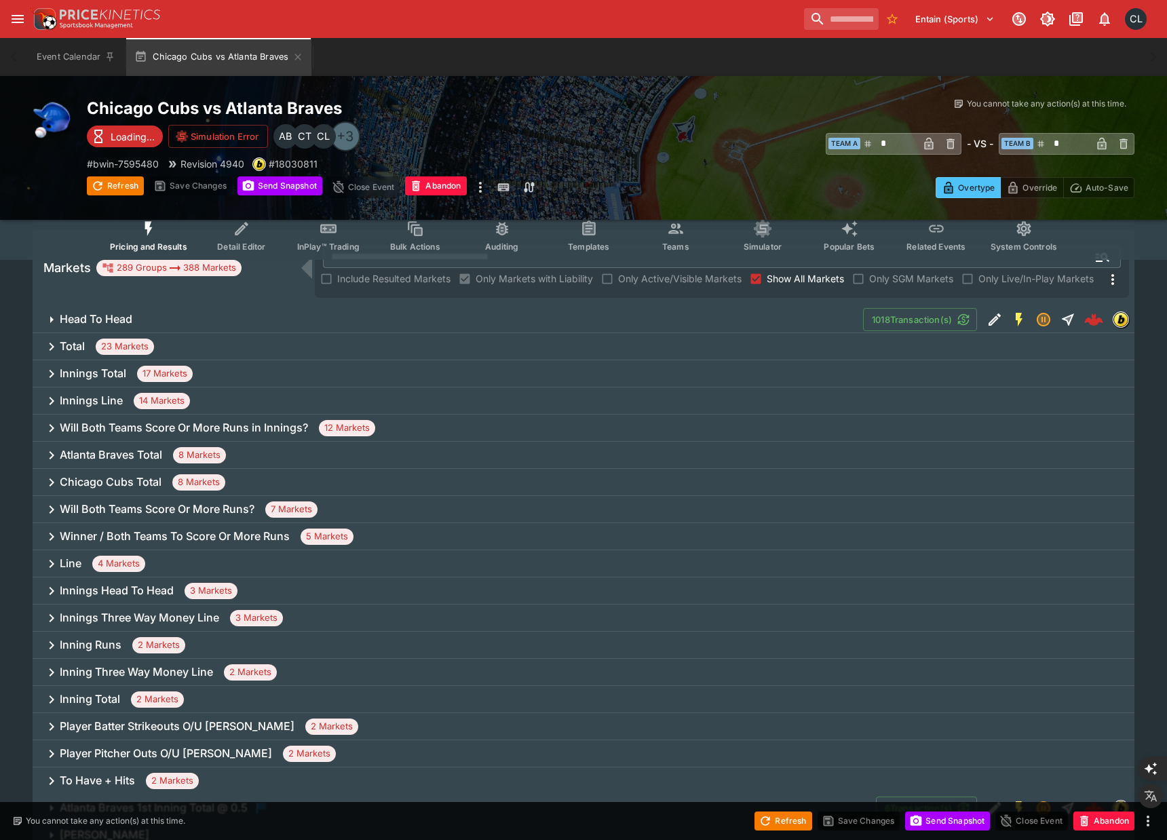
scroll to position [0, 0]
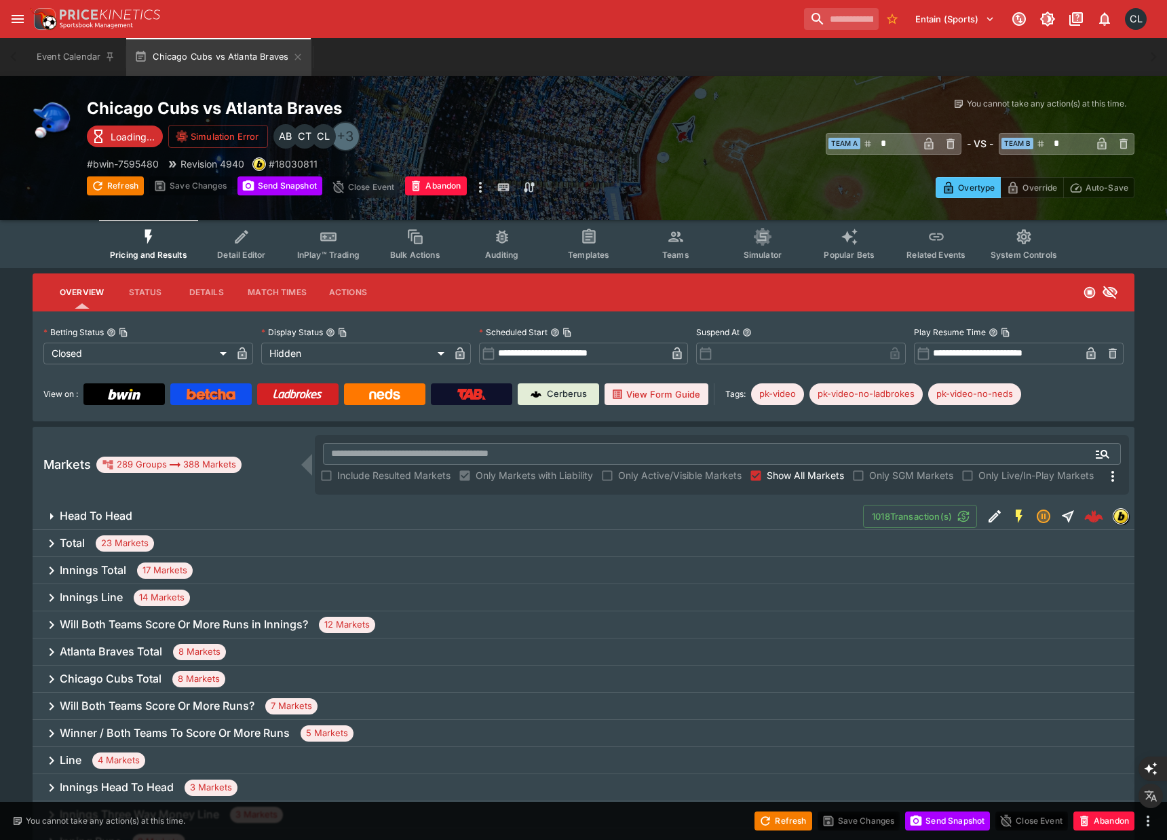
click at [670, 251] on span "Teams" at bounding box center [675, 255] width 27 height 10
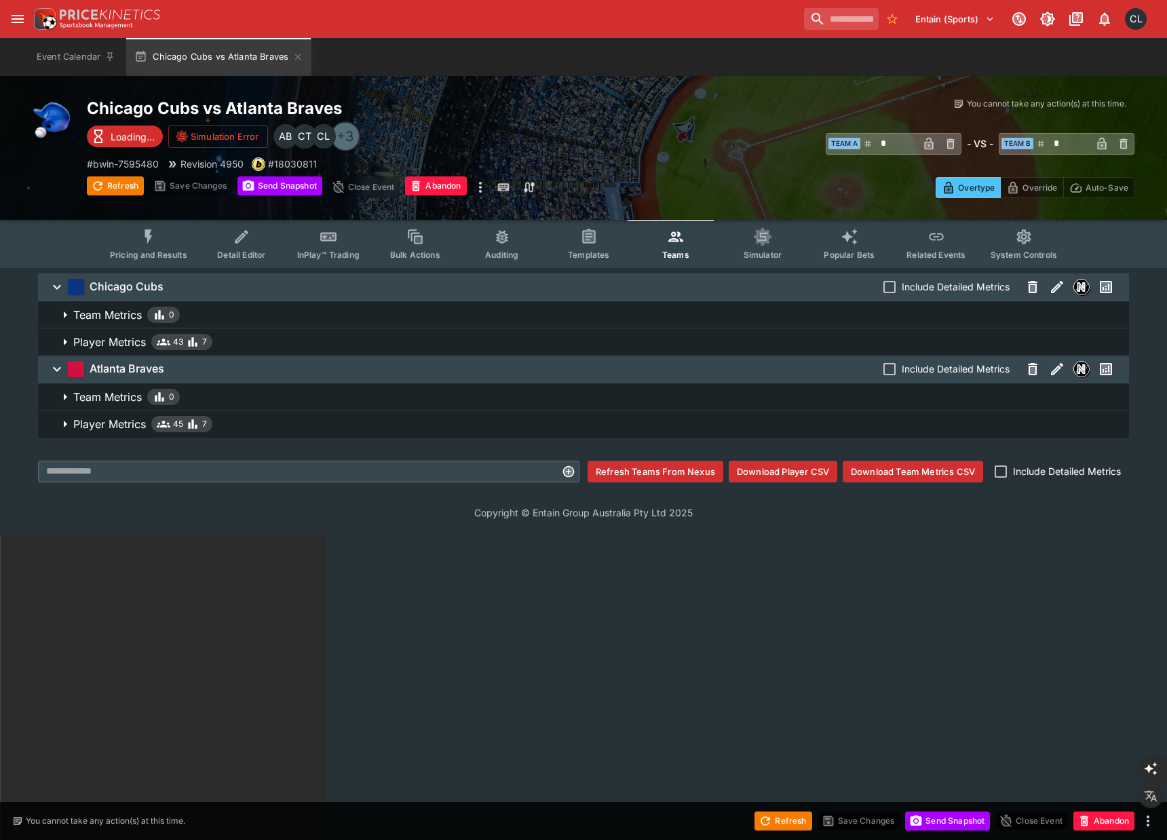
click at [177, 253] on span "Pricing and Results" at bounding box center [148, 255] width 77 height 10
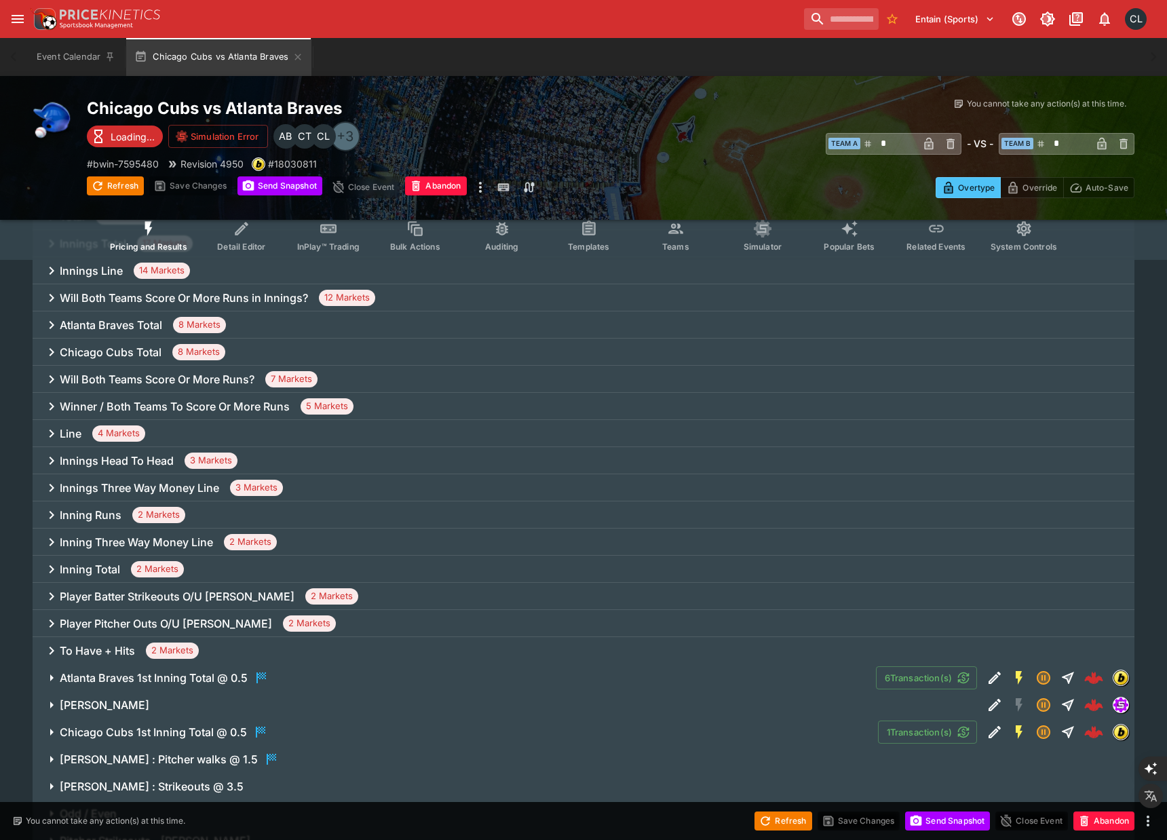
scroll to position [847, 0]
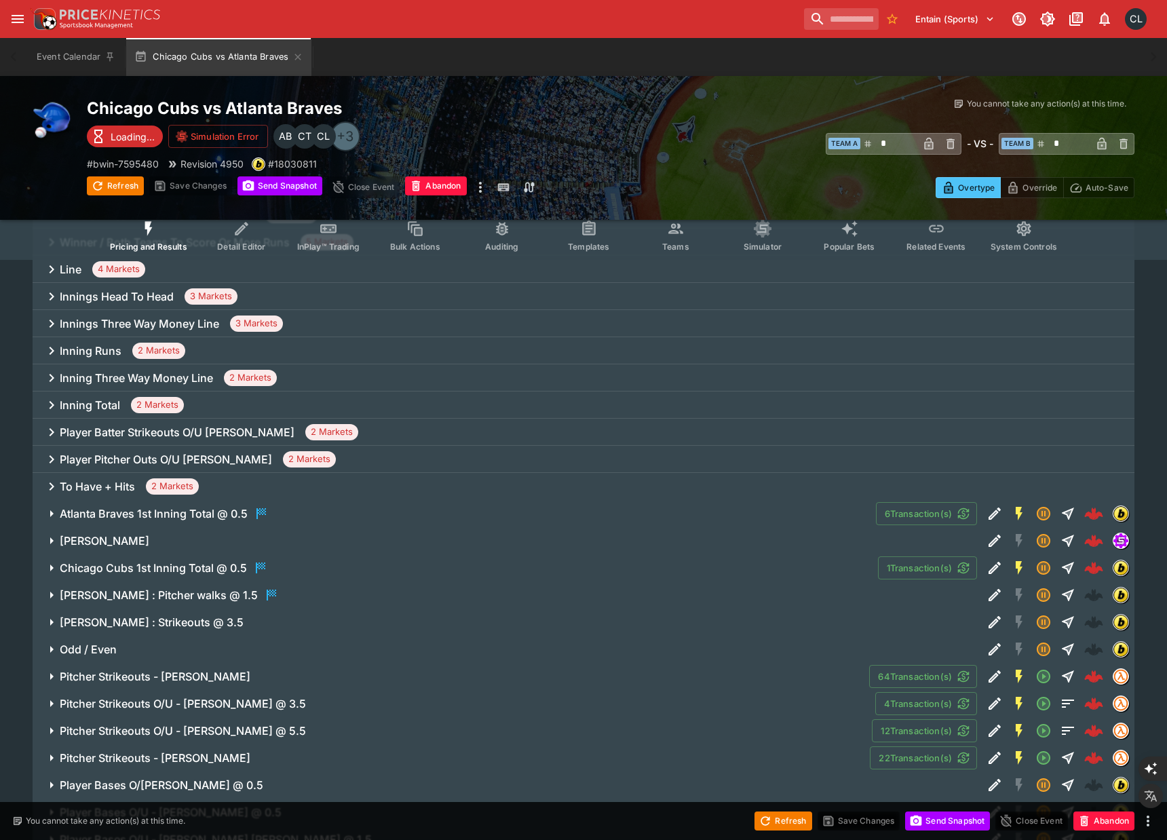
click at [670, 598] on span "[PERSON_NAME] : Pitcher walks @ 1.5" at bounding box center [516, 595] width 912 height 16
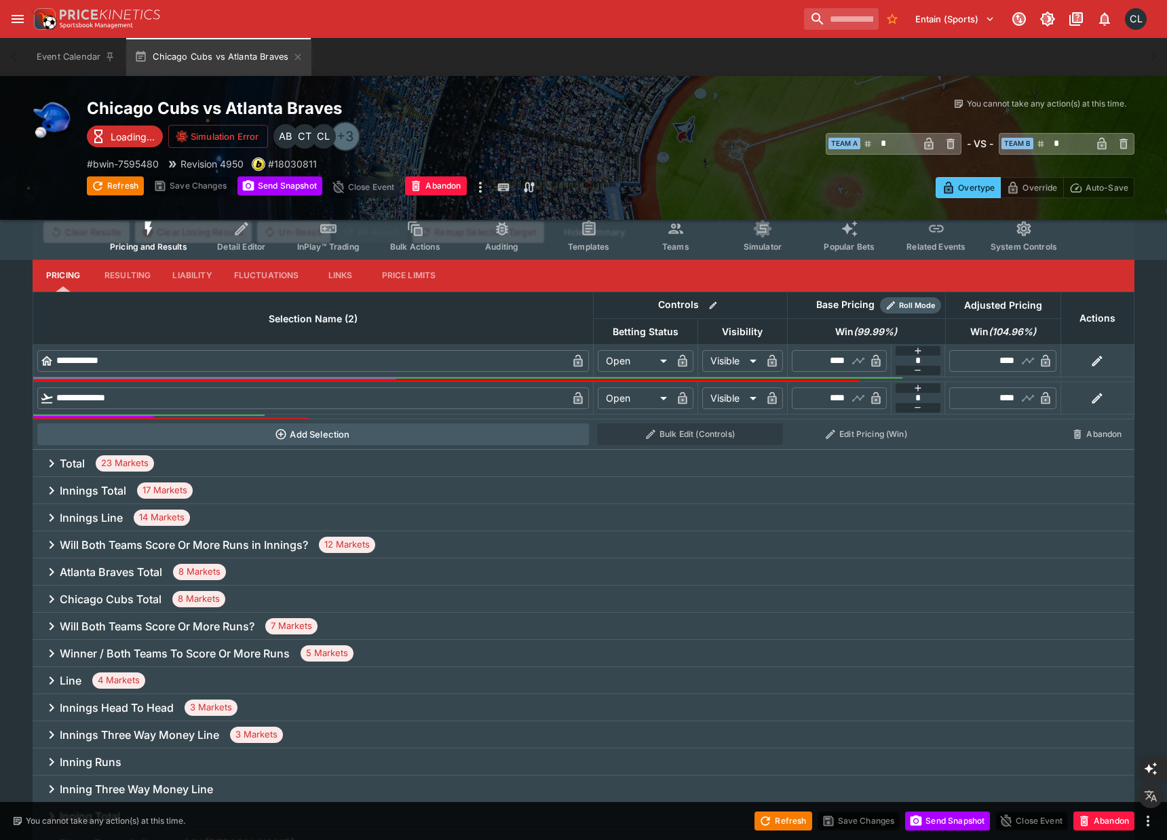
scroll to position [0, 0]
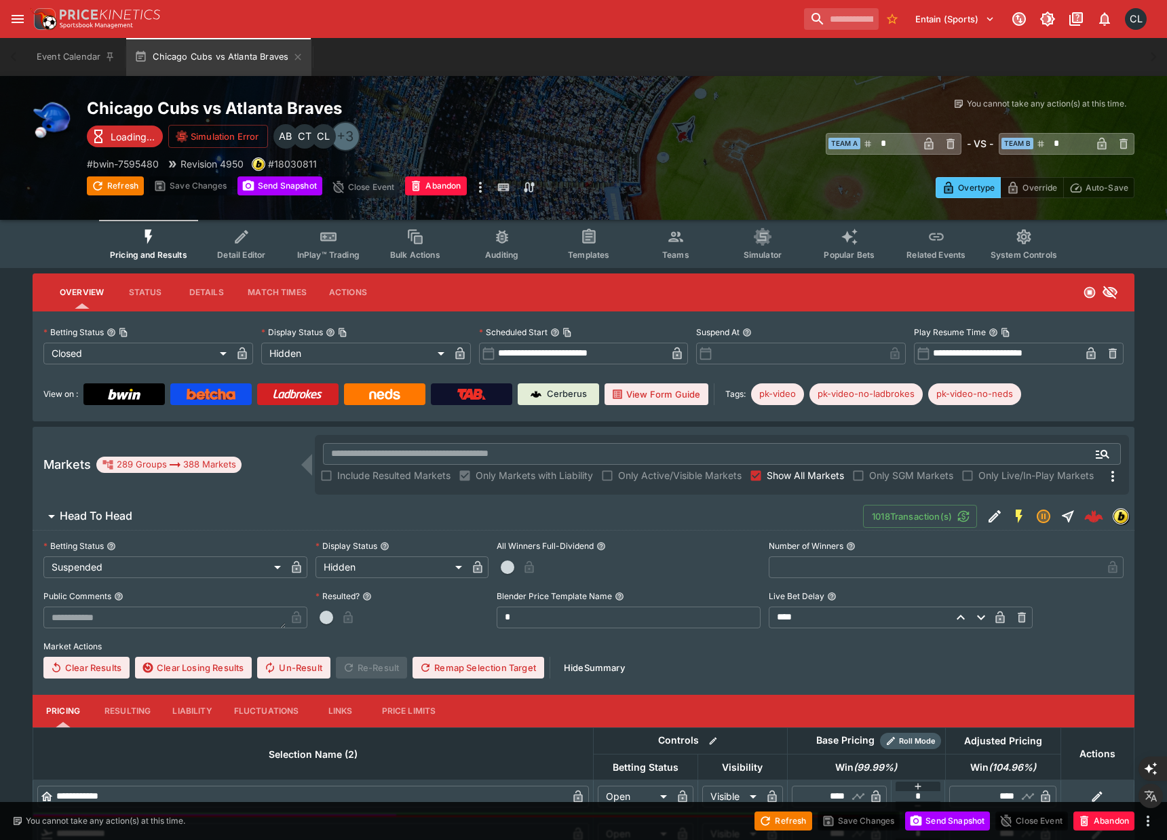
click at [611, 514] on span "Head To Head" at bounding box center [456, 516] width 793 height 14
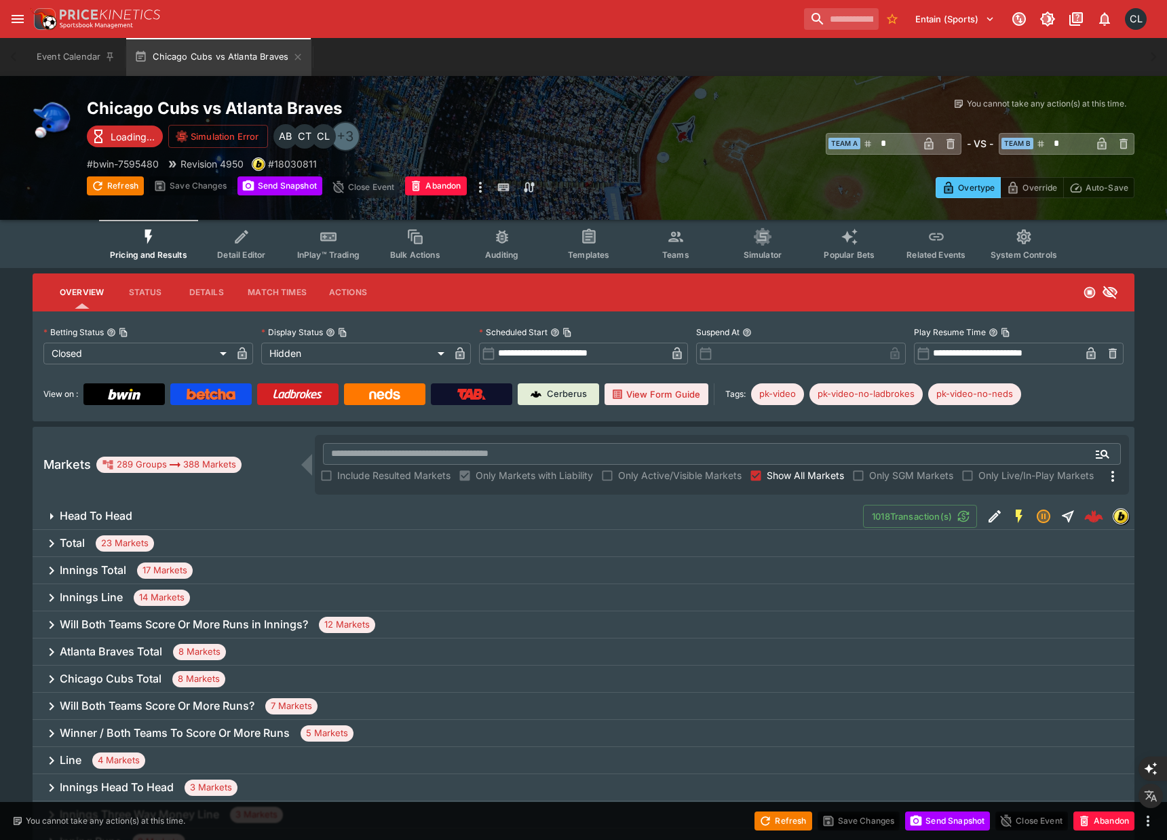
click at [618, 510] on span "Head To Head" at bounding box center [456, 516] width 793 height 14
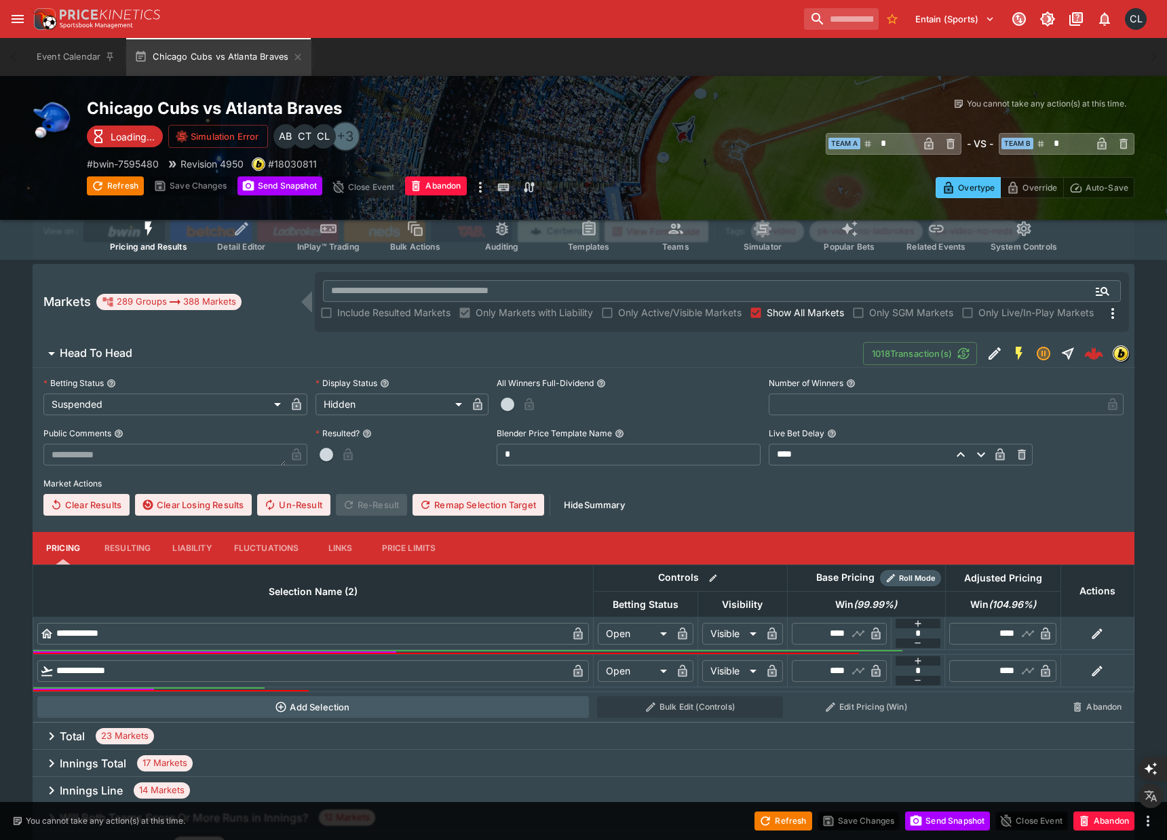
scroll to position [179, 0]
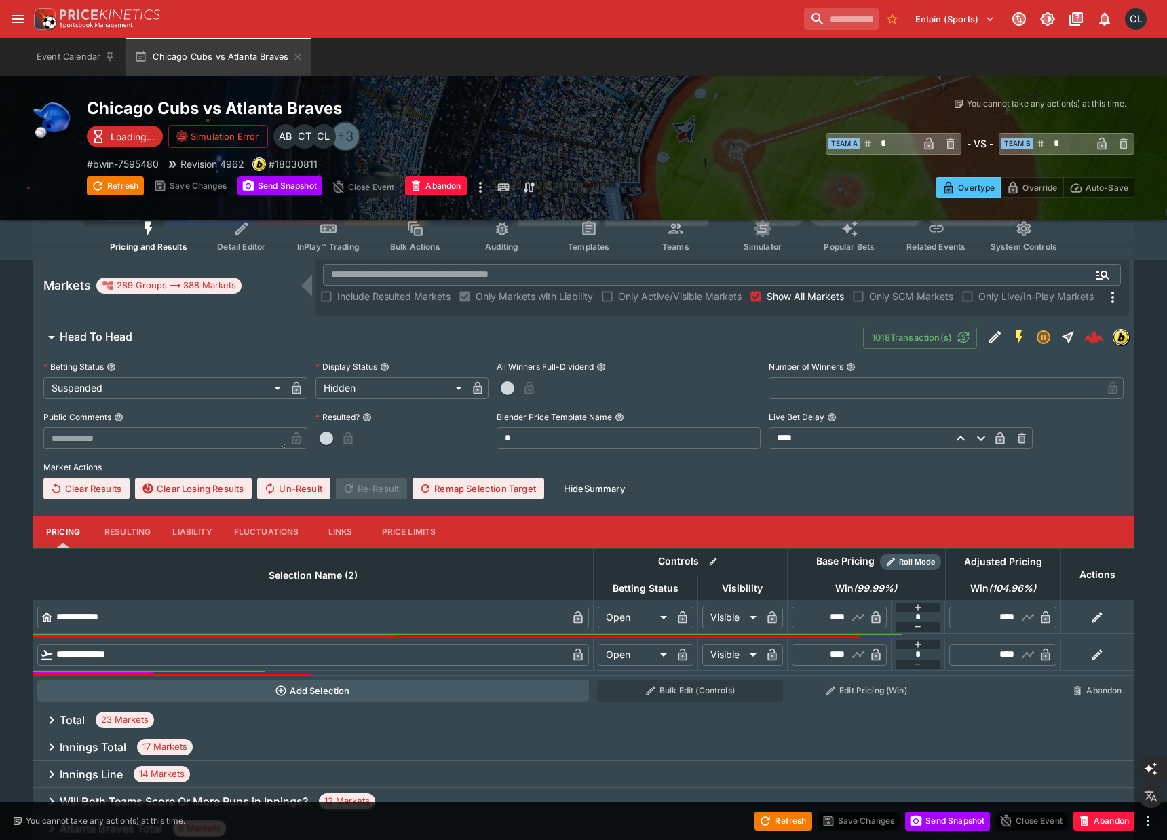
type input "*"
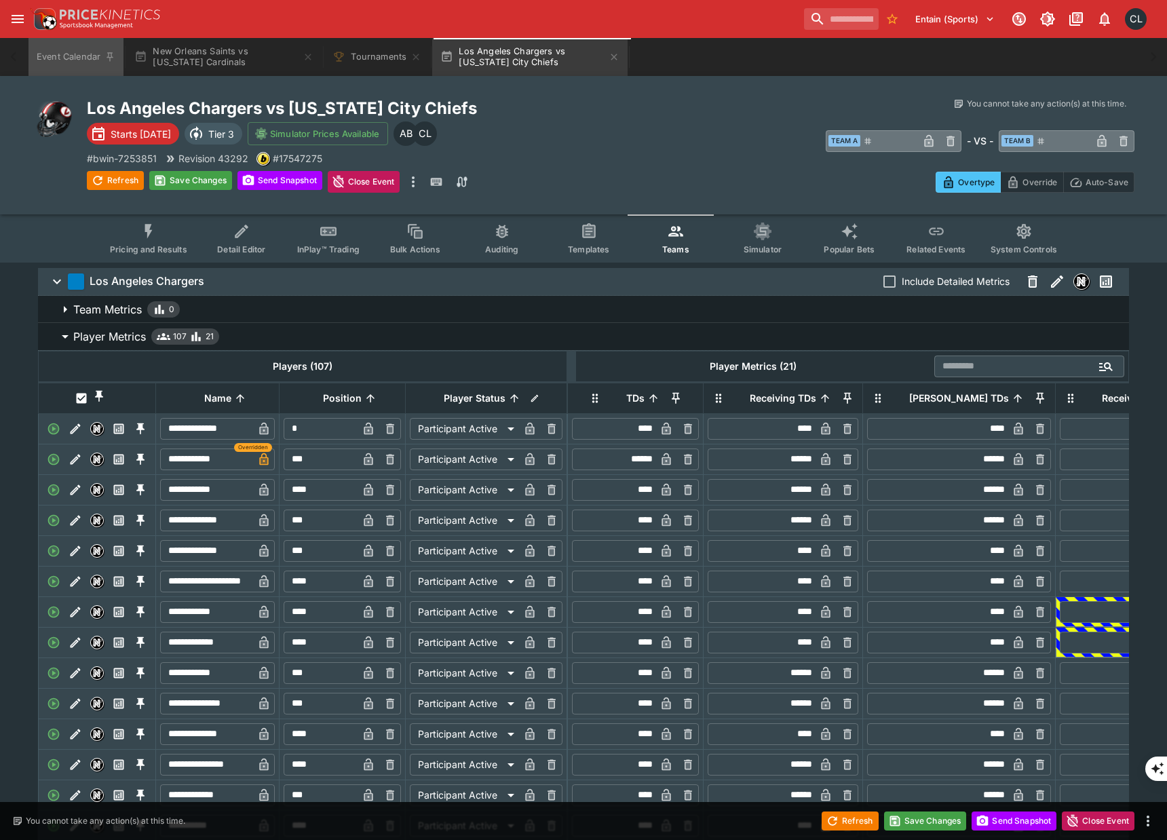
click at [75, 62] on button "Event Calendar" at bounding box center [76, 57] width 95 height 38
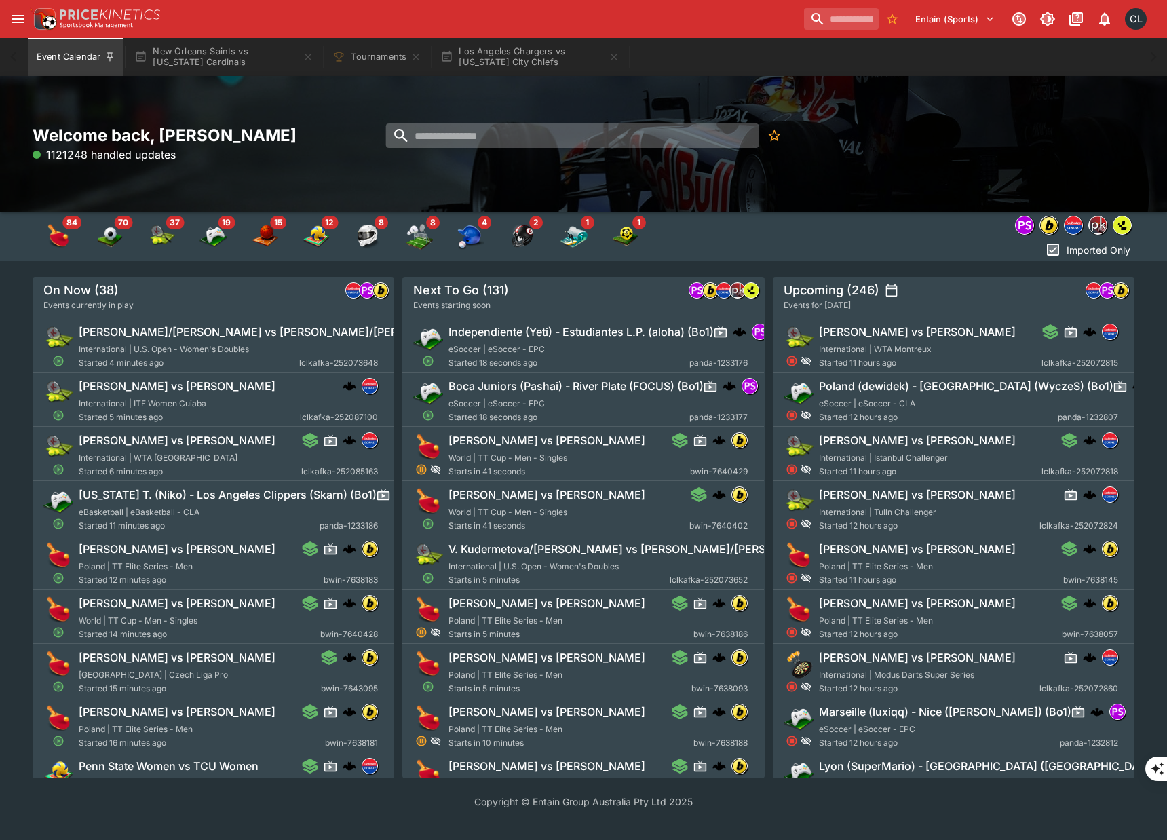
click at [502, 146] on input "search" at bounding box center [572, 136] width 373 height 24
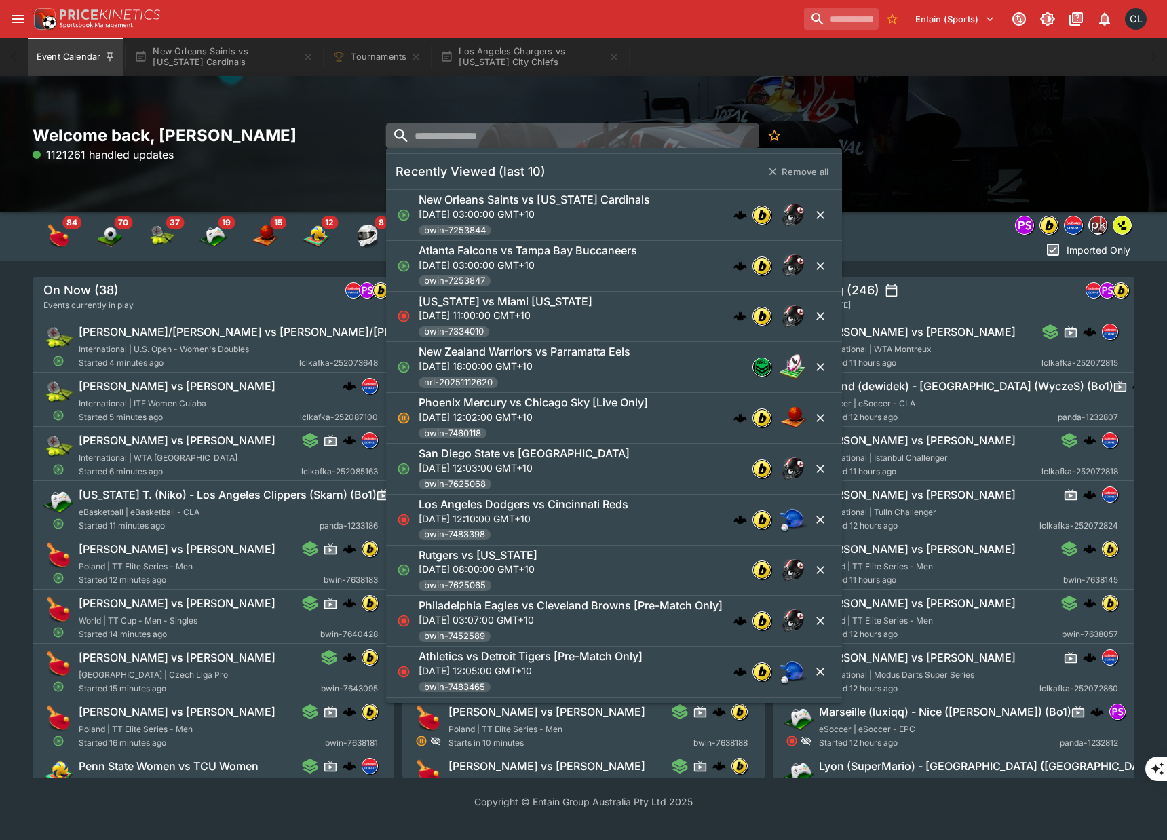
paste input "**********"
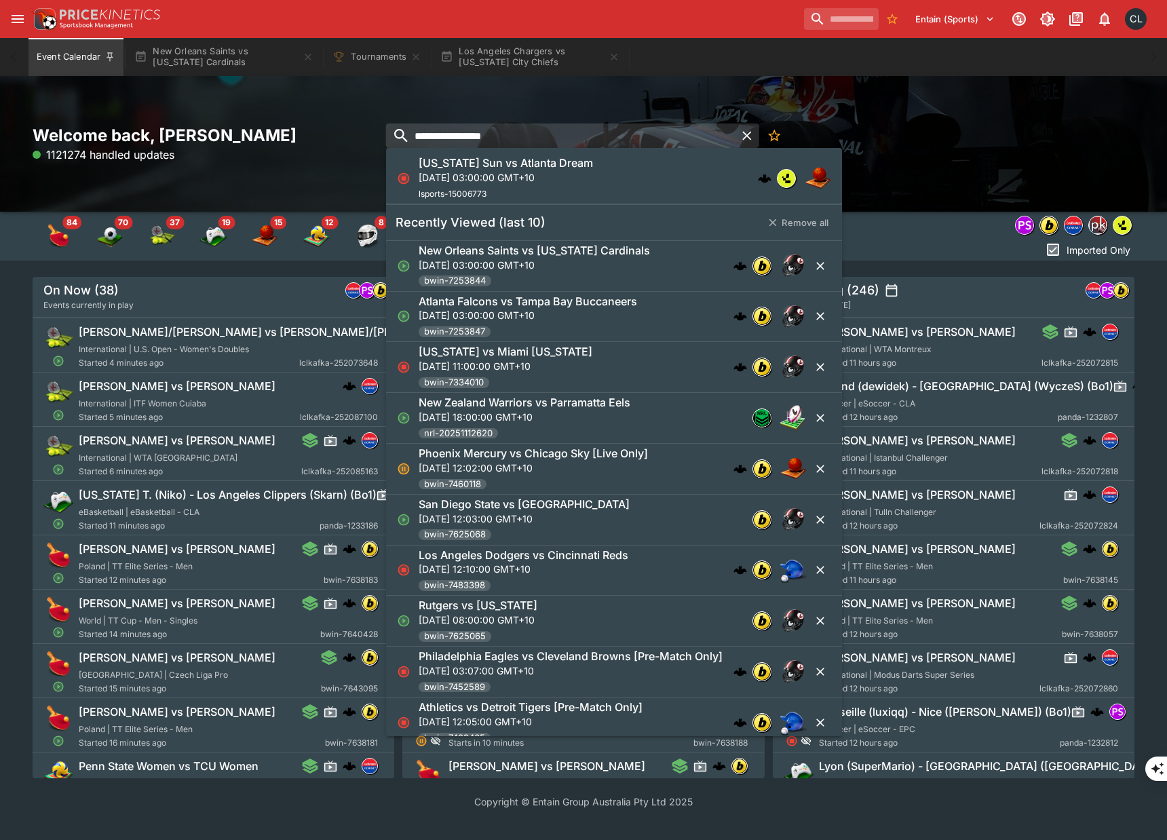
type input "**********"
click at [550, 189] on div "Connecticut Sun vs Atlanta Dream Tue, 2 Sept 2025, 03:00:00 GMT+10 lsports-1500…" at bounding box center [506, 178] width 174 height 45
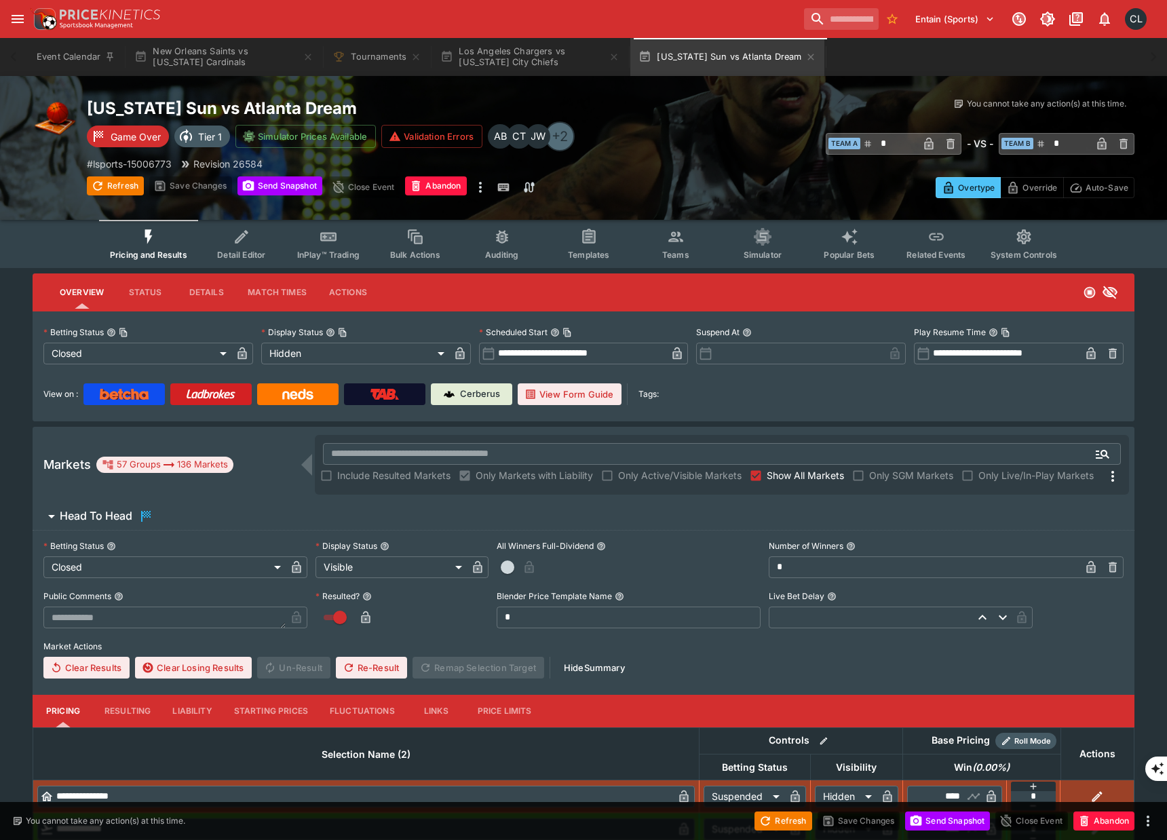
type input "**********"
type input "******"
type input "**********"
click at [672, 253] on span "Teams" at bounding box center [675, 255] width 27 height 10
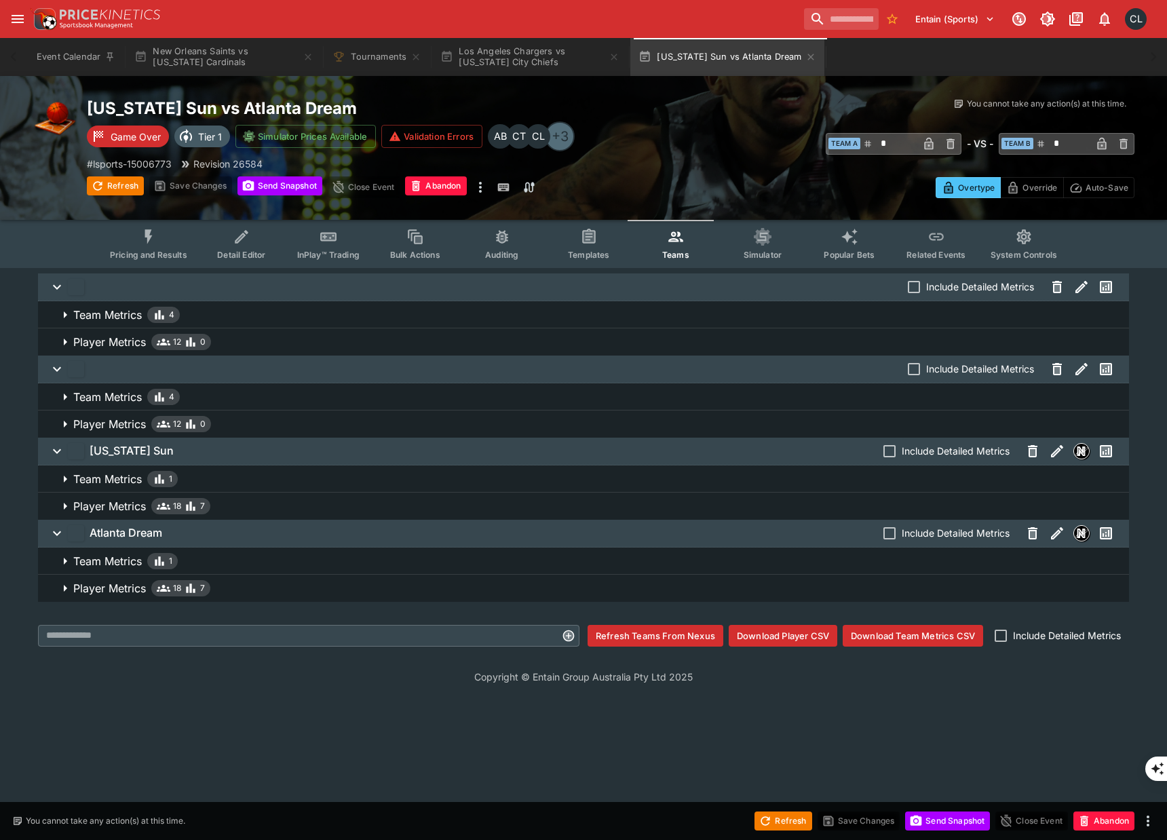
click at [193, 751] on html "**********" at bounding box center [583, 770] width 1167 height 1540
click at [159, 246] on button "Pricing and Results" at bounding box center [148, 244] width 99 height 48
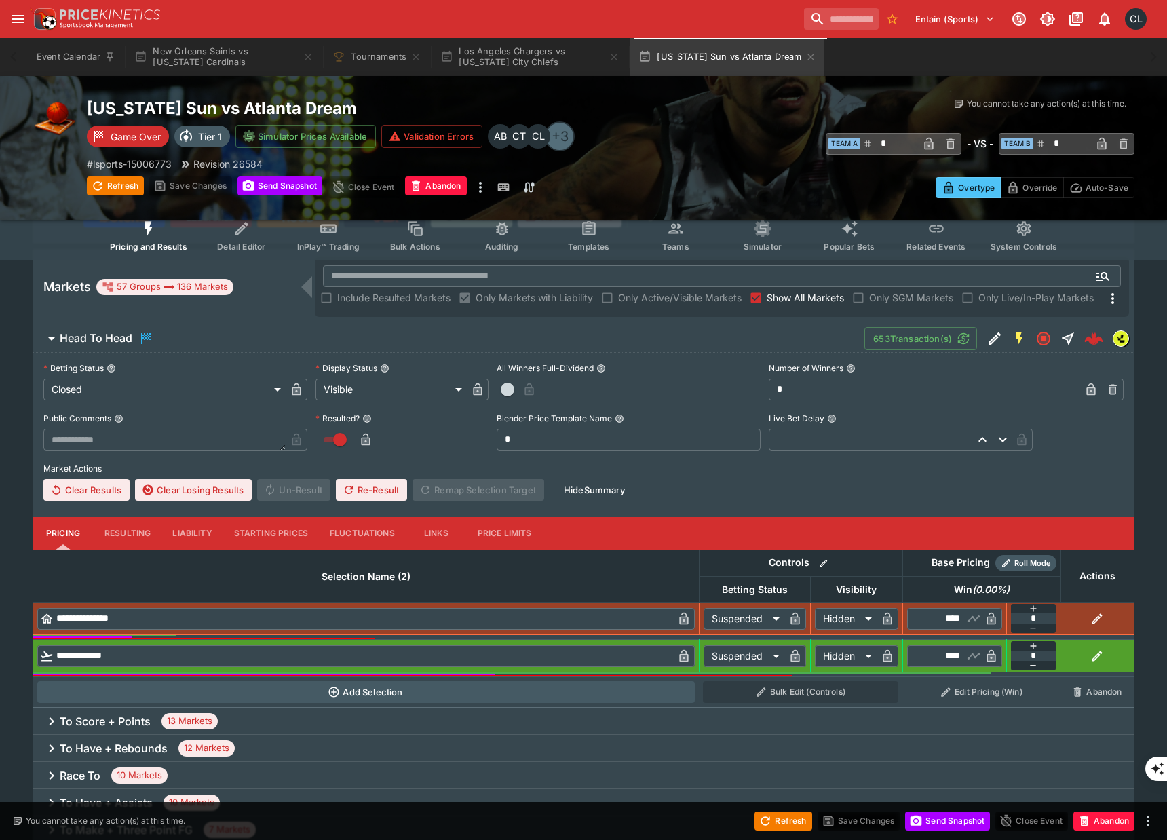
scroll to position [183, 0]
